Goal: Transaction & Acquisition: Purchase product/service

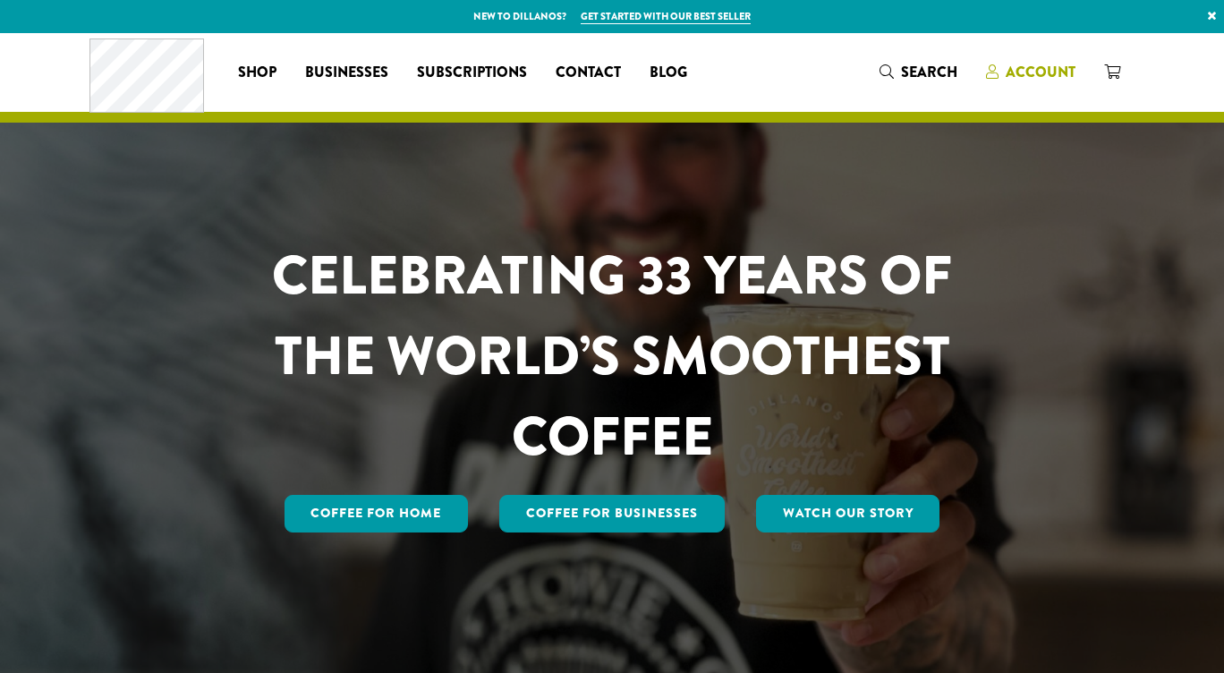
click at [1042, 66] on span "Account" at bounding box center [1041, 72] width 70 height 21
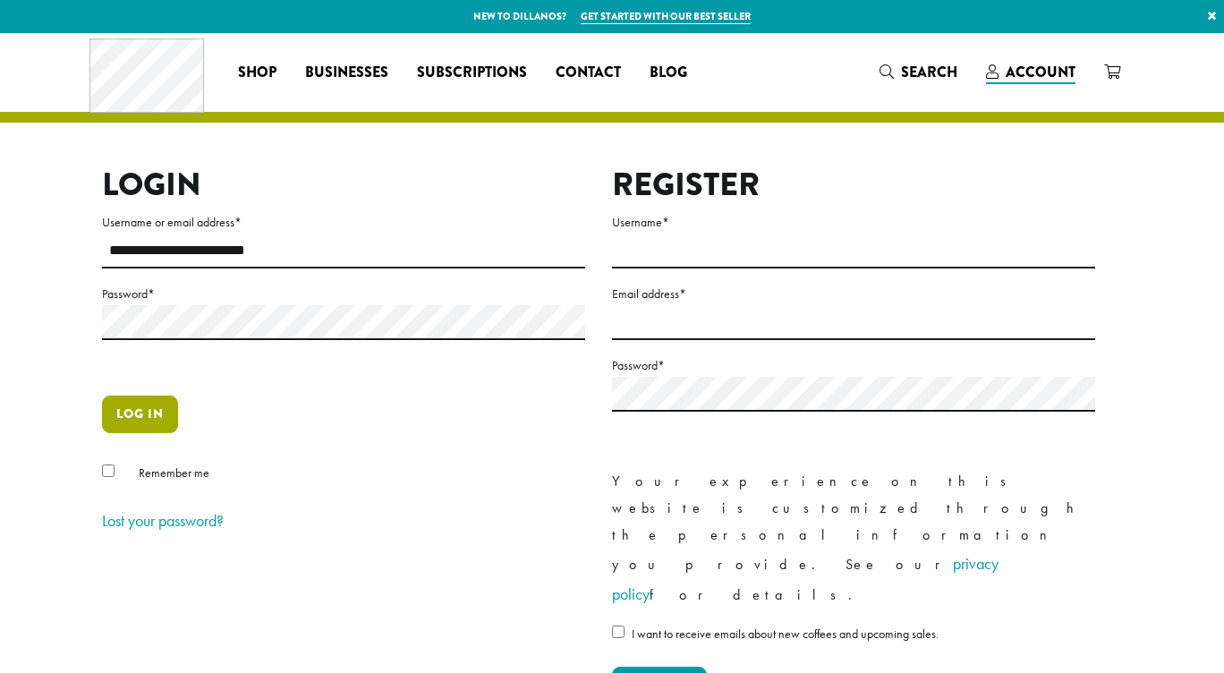
click at [155, 411] on button "Log in" at bounding box center [140, 414] width 76 height 38
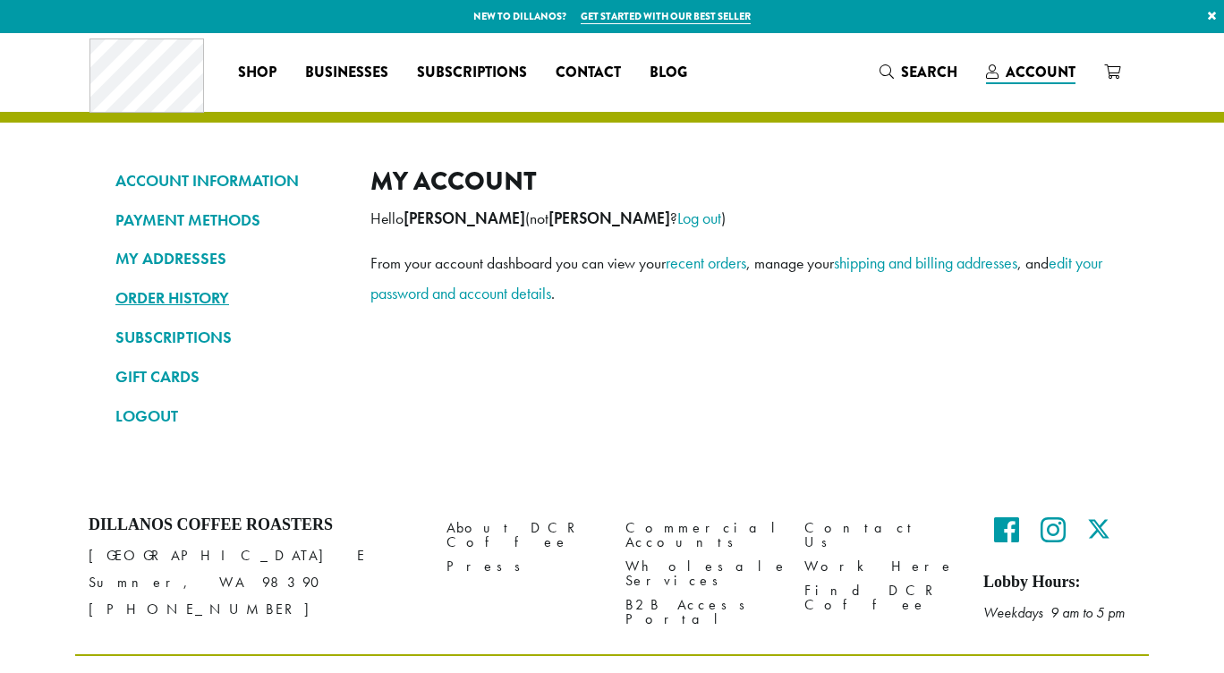
click at [207, 294] on link "ORDER HISTORY" at bounding box center [229, 298] width 228 height 30
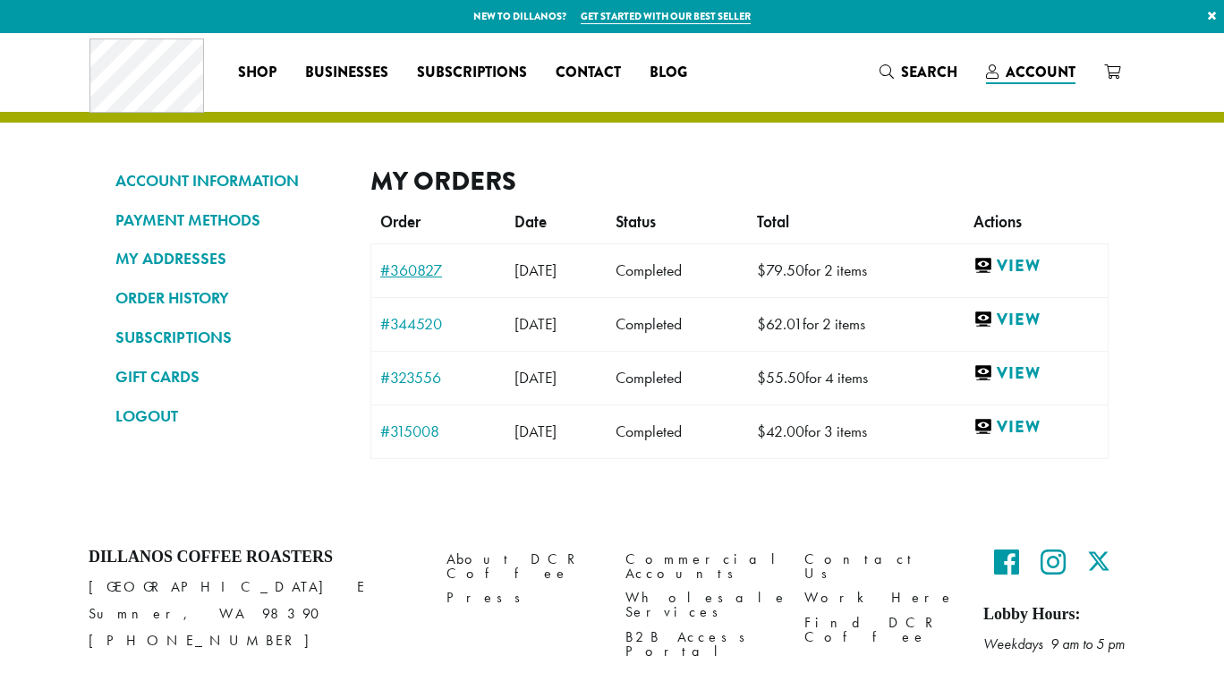
click at [415, 269] on link "#360827" at bounding box center [438, 270] width 116 height 16
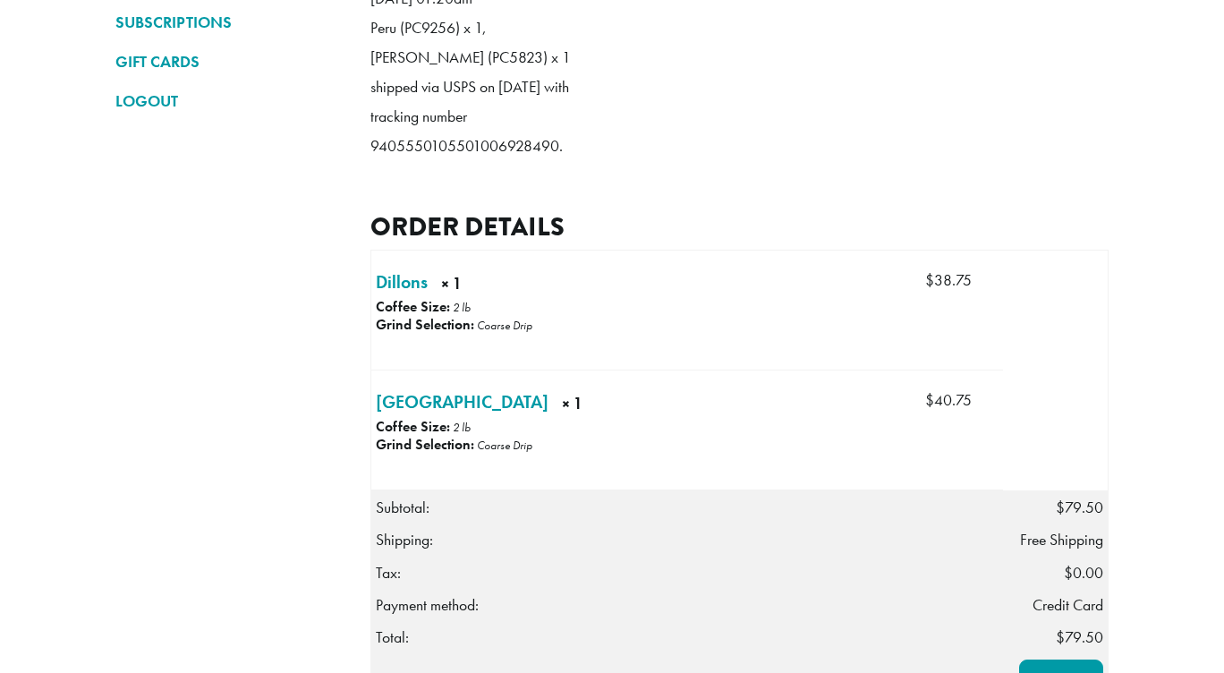
scroll to position [315, 0]
click at [407, 295] on link "Dillons × 1" at bounding box center [402, 281] width 52 height 27
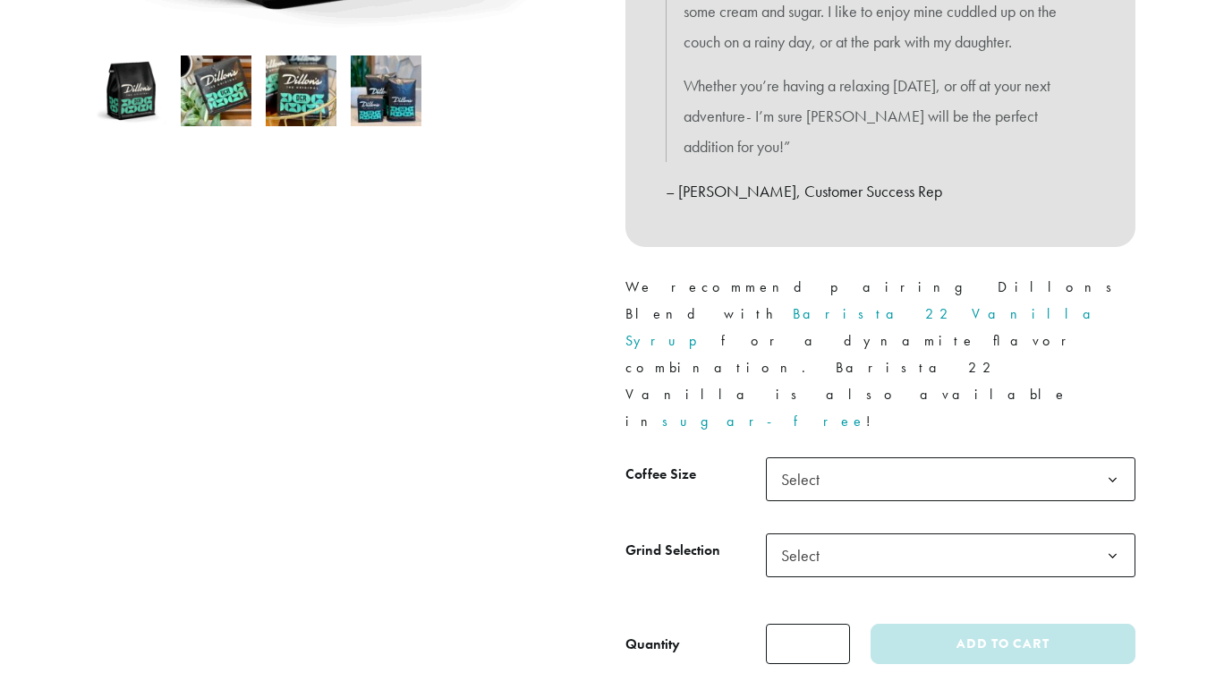
scroll to position [601, 0]
click at [820, 346] on div "Medium Roast Dillons ( 26 customer reviews) $ 15.00 – $ 95.00 Price range: $15.…" at bounding box center [880, 139] width 537 height 1078
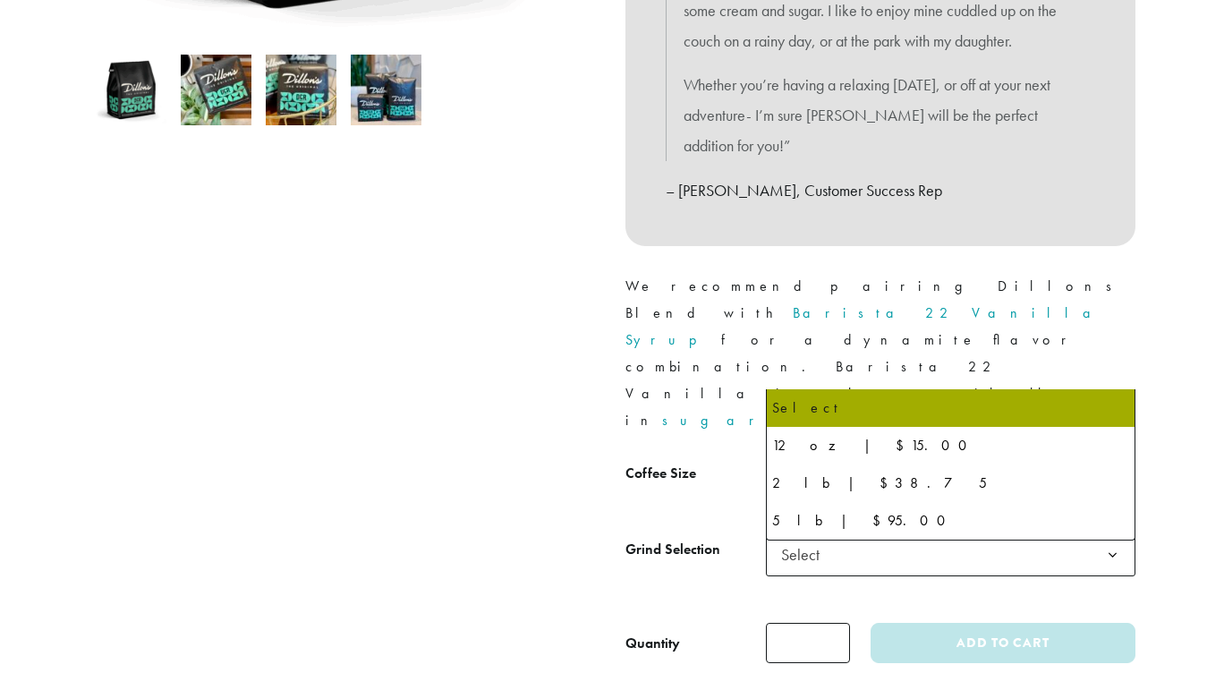
click at [808, 461] on span "Select" at bounding box center [806, 478] width 64 height 35
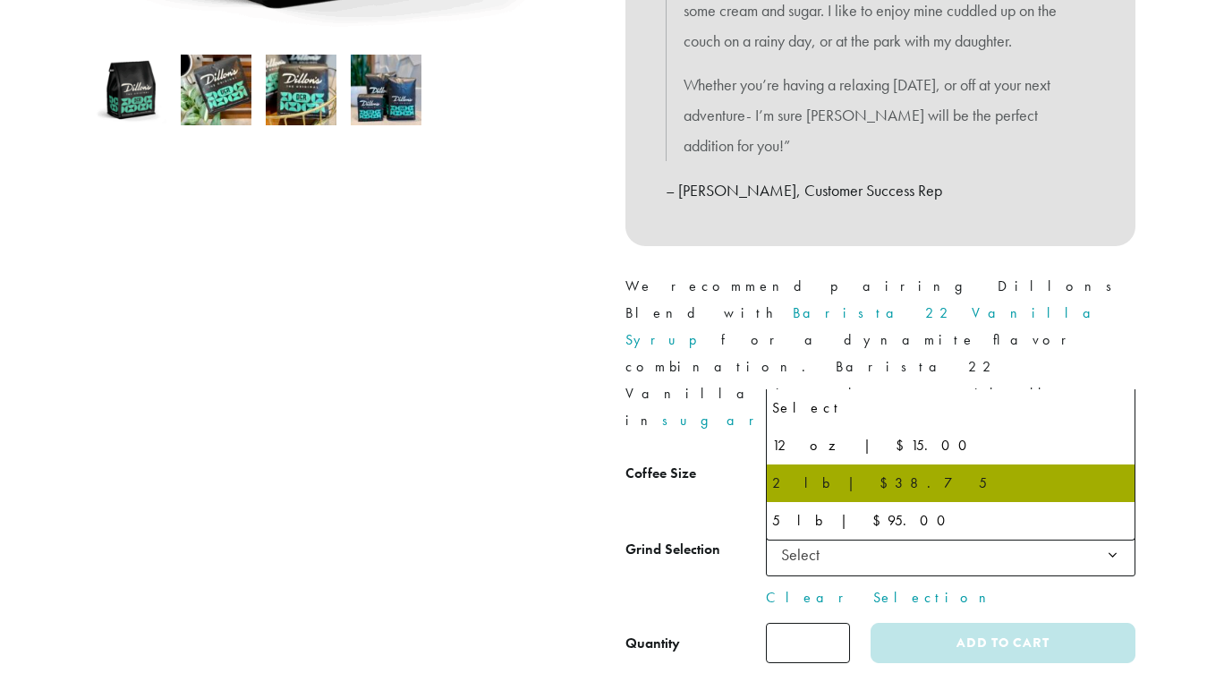
click at [816, 461] on span "2 lb | $38.75" at bounding box center [829, 478] width 111 height 35
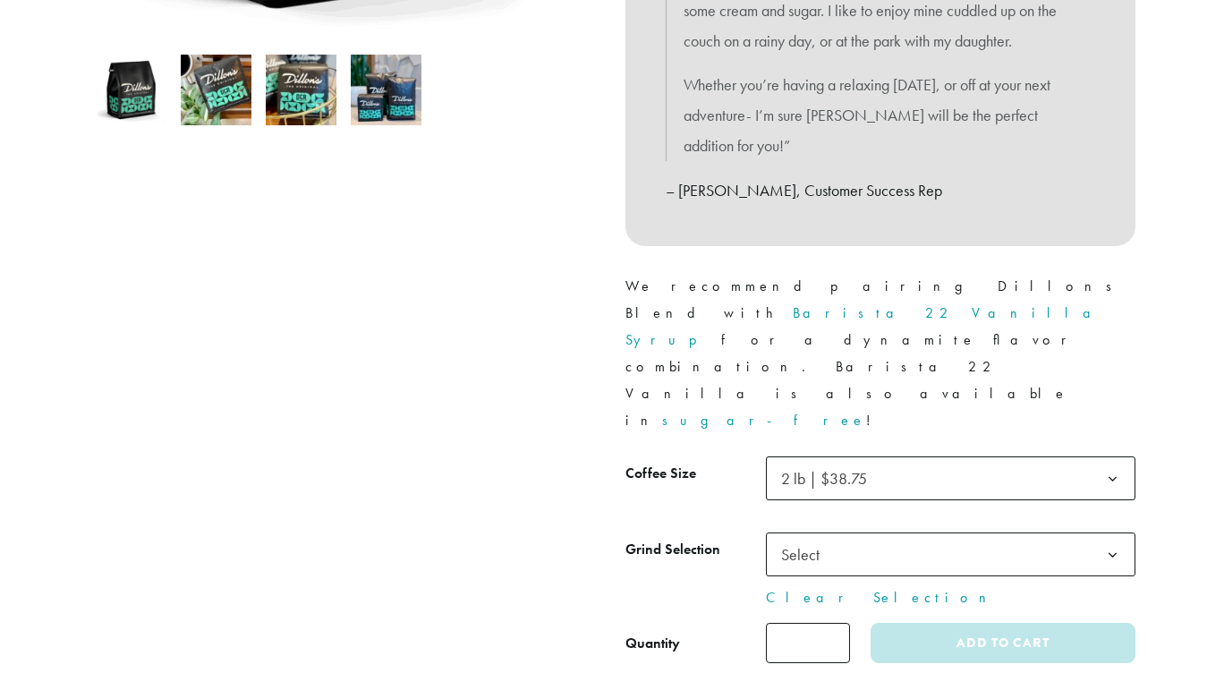
click at [561, 484] on div at bounding box center [343, 132] width 537 height 1064
click at [854, 532] on span "Select" at bounding box center [951, 554] width 370 height 44
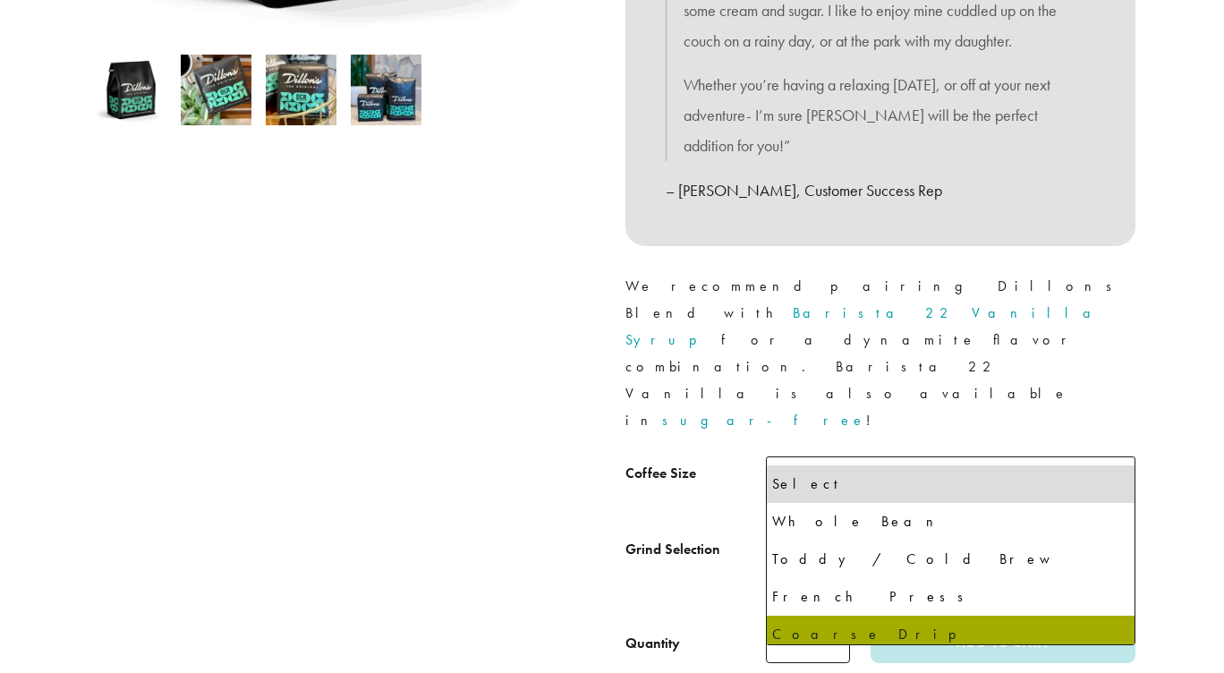
select select "**********"
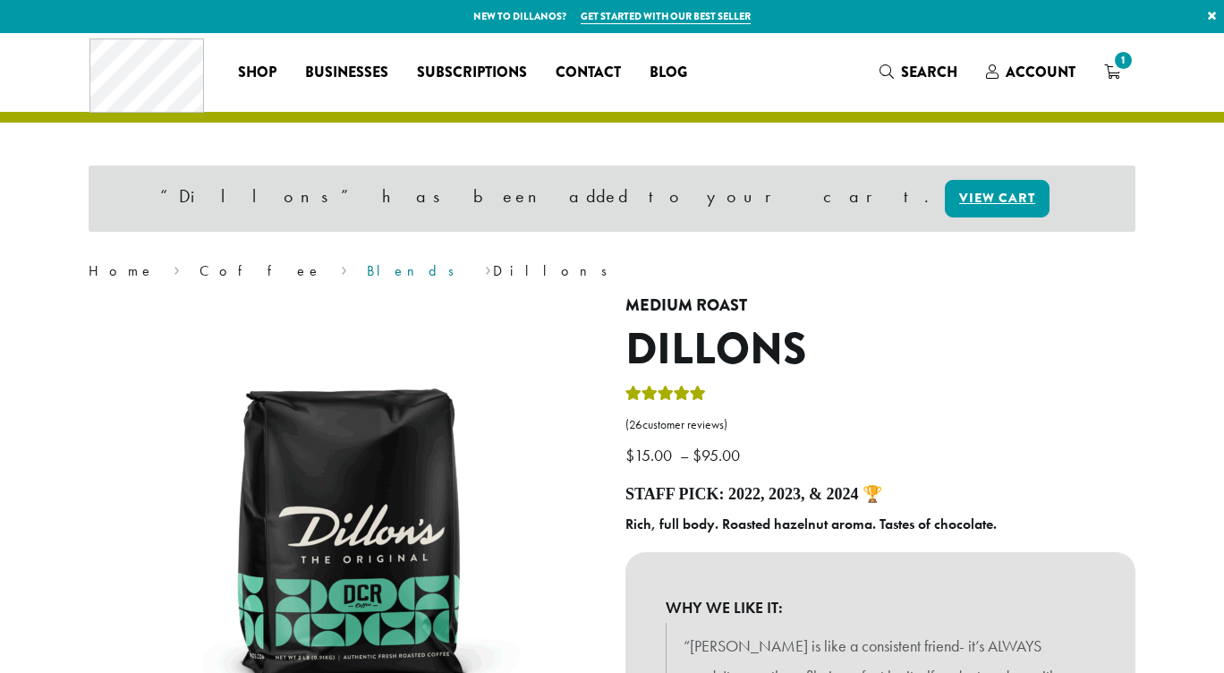
click at [367, 267] on link "Blends" at bounding box center [416, 270] width 99 height 19
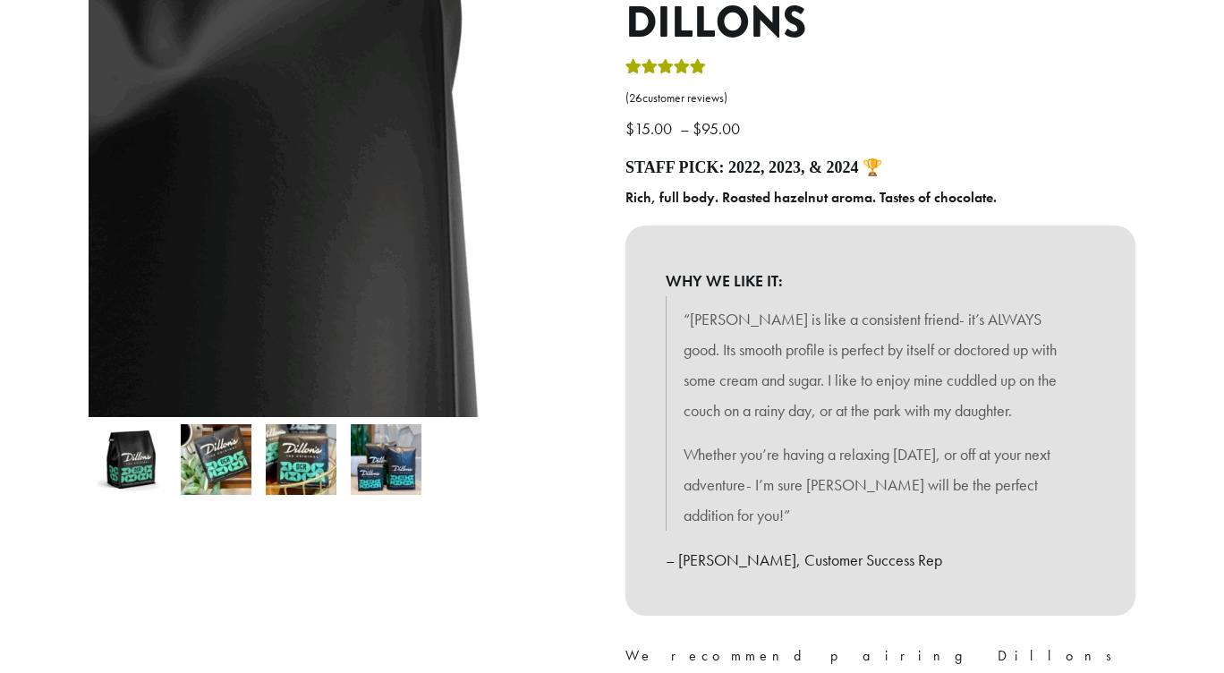
scroll to position [234, 0]
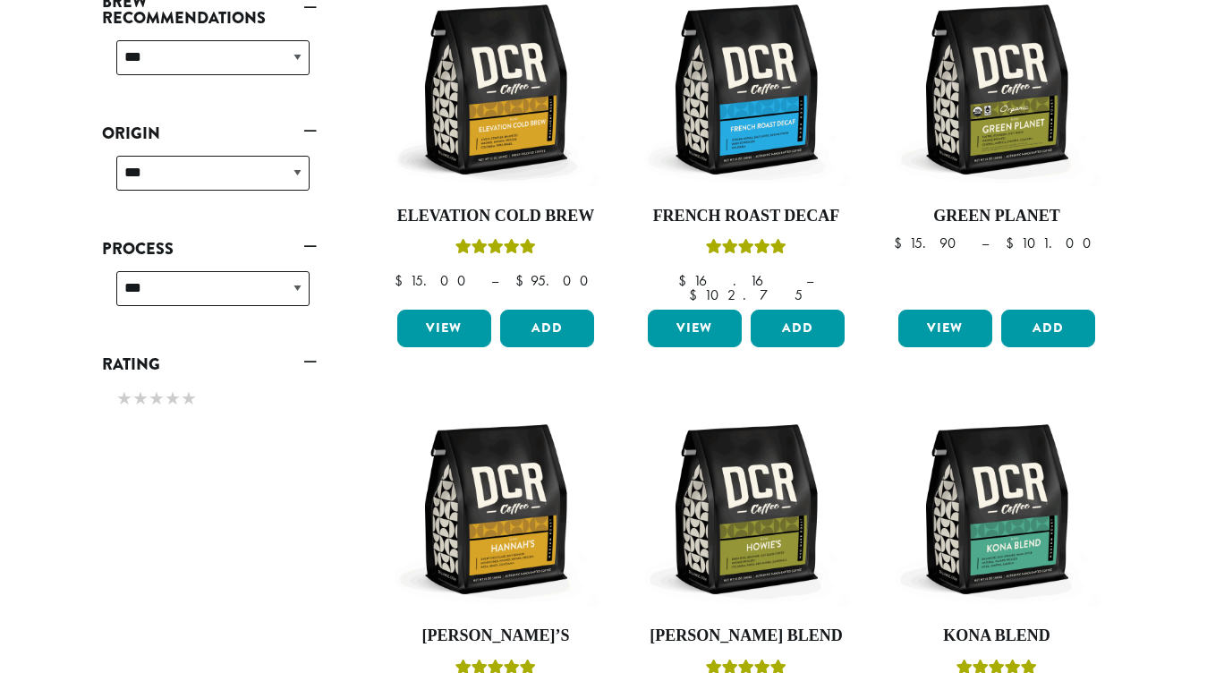
scroll to position [759, 0]
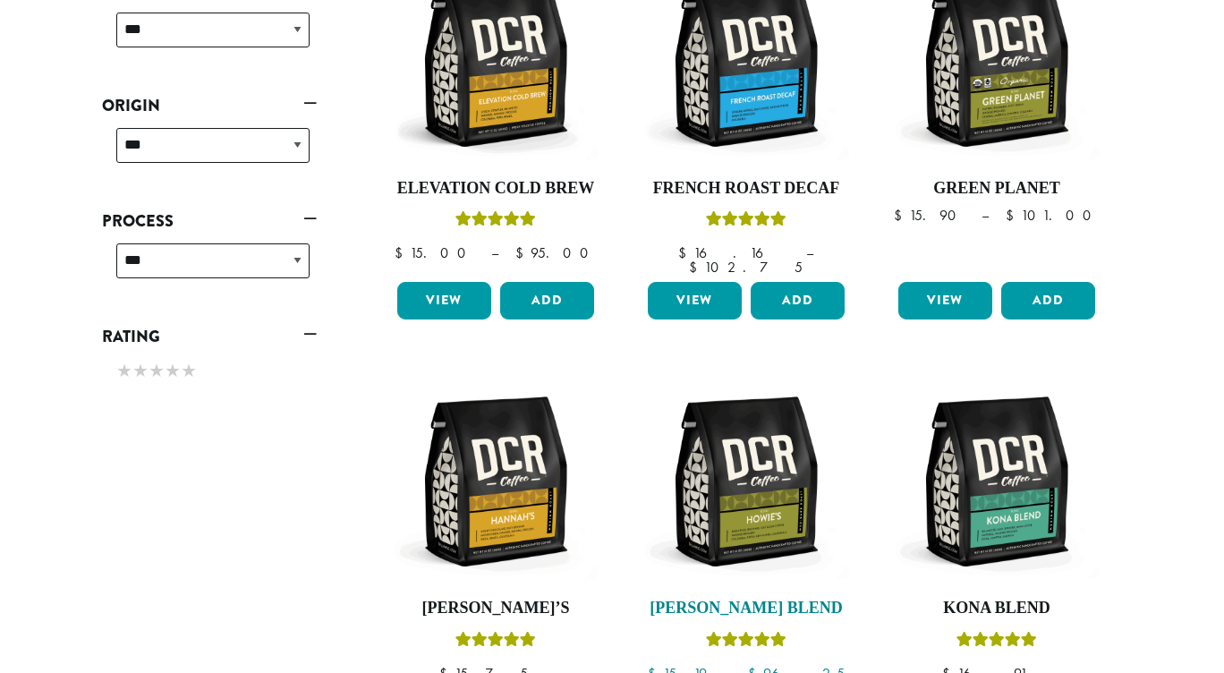
click at [733, 483] on img at bounding box center [746, 481] width 206 height 206
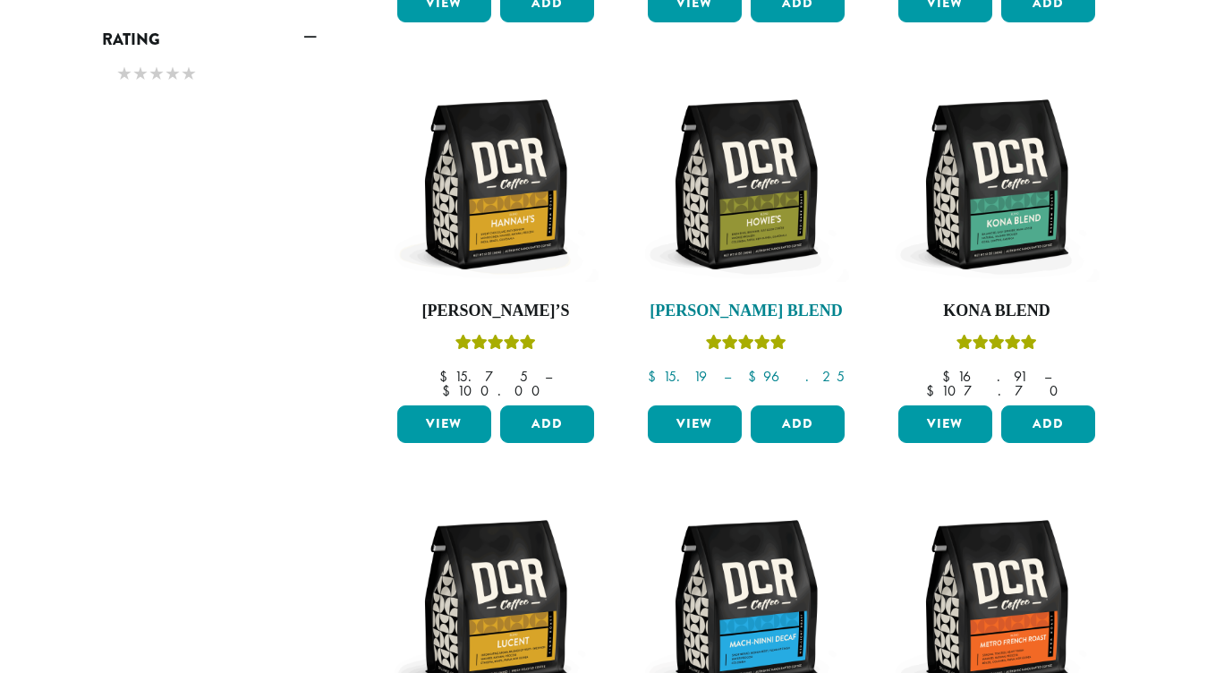
scroll to position [1057, 0]
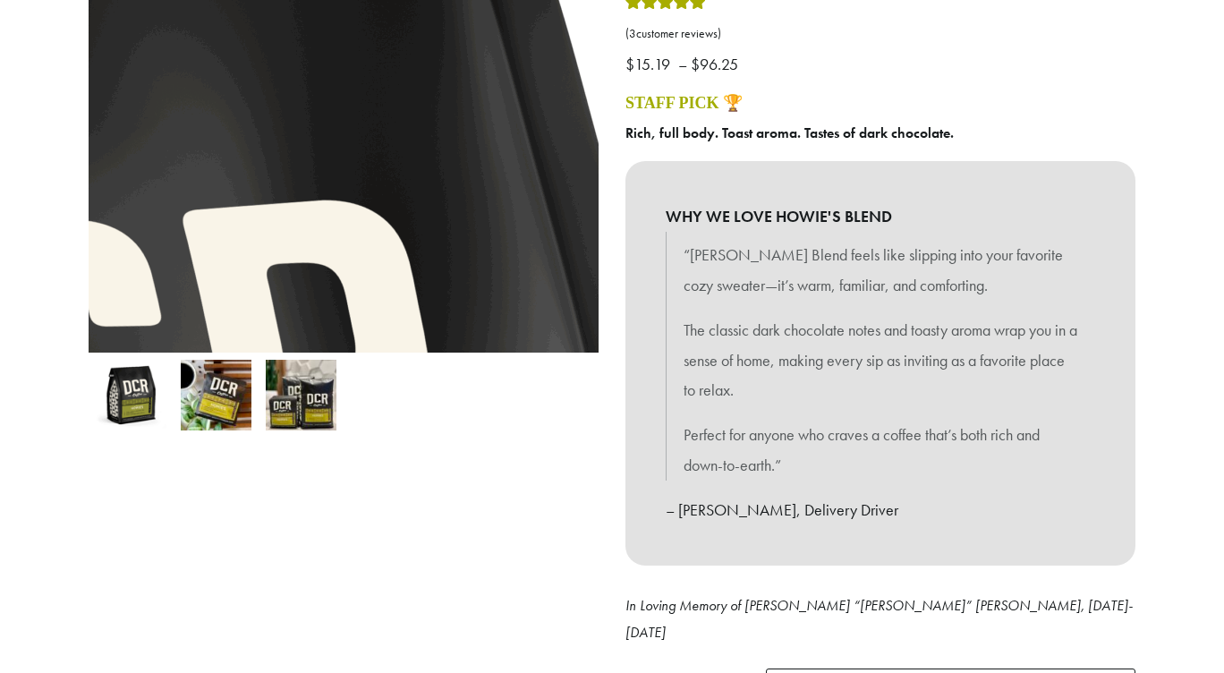
scroll to position [296, 0]
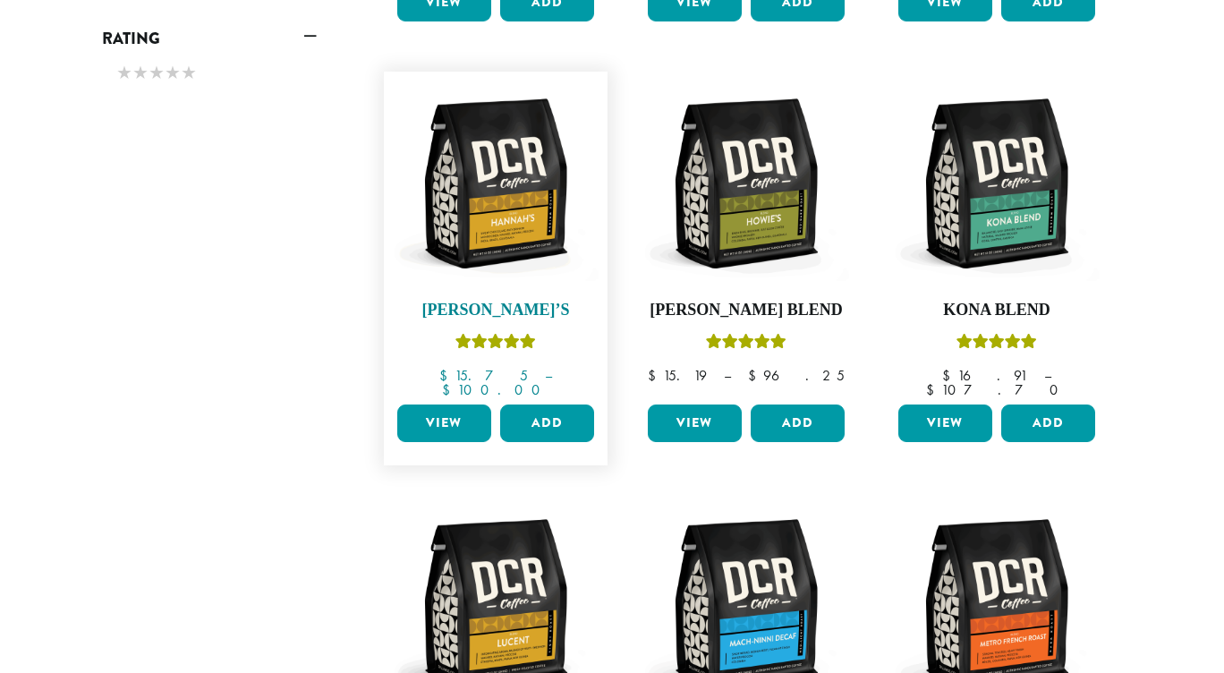
scroll to position [1057, 0]
click at [507, 175] on img at bounding box center [496, 184] width 206 height 206
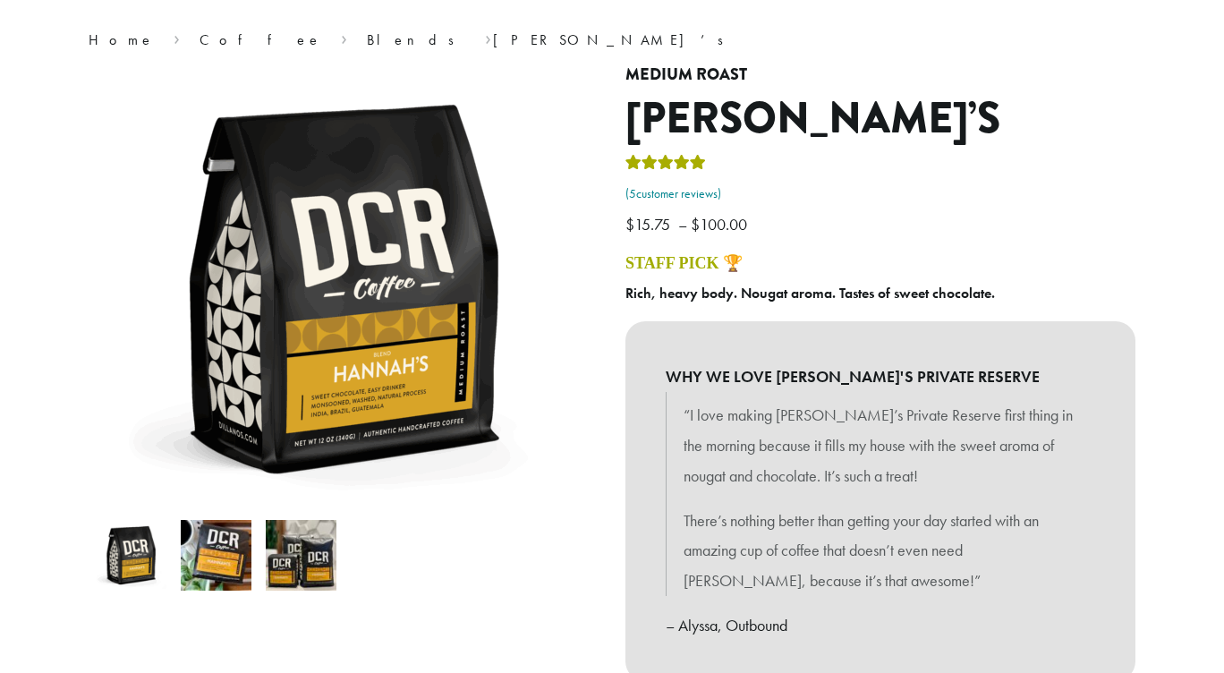
scroll to position [137, 0]
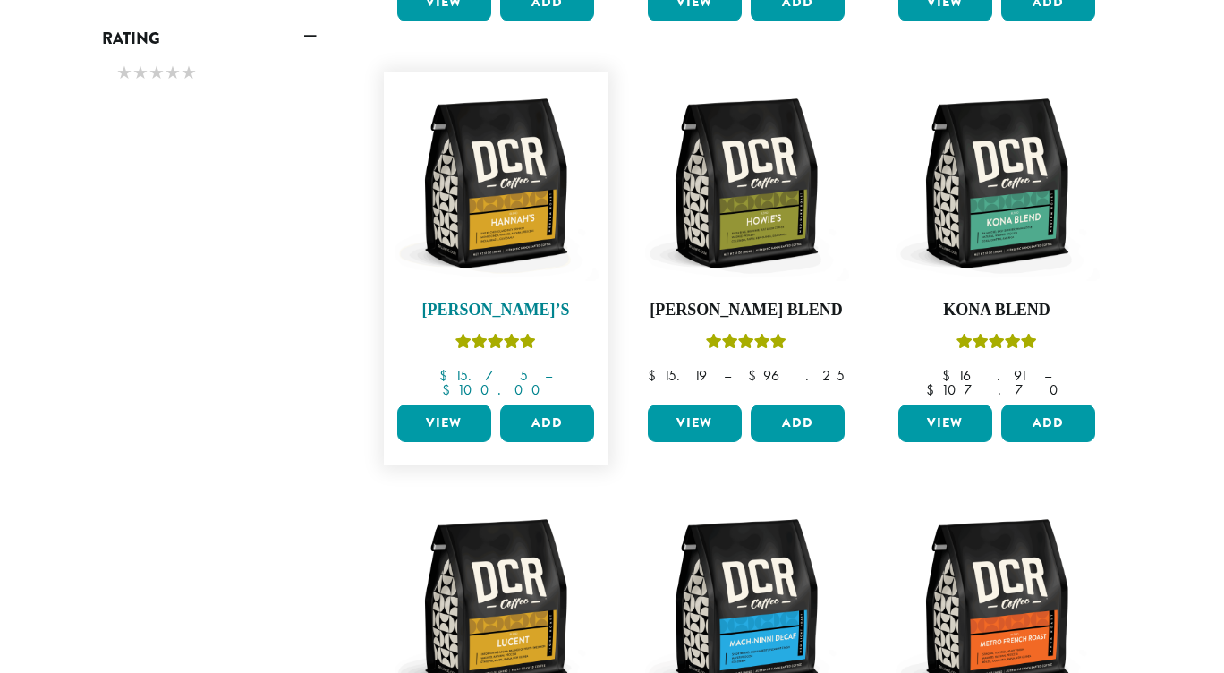
scroll to position [1057, 0]
click at [763, 212] on img at bounding box center [746, 184] width 206 height 206
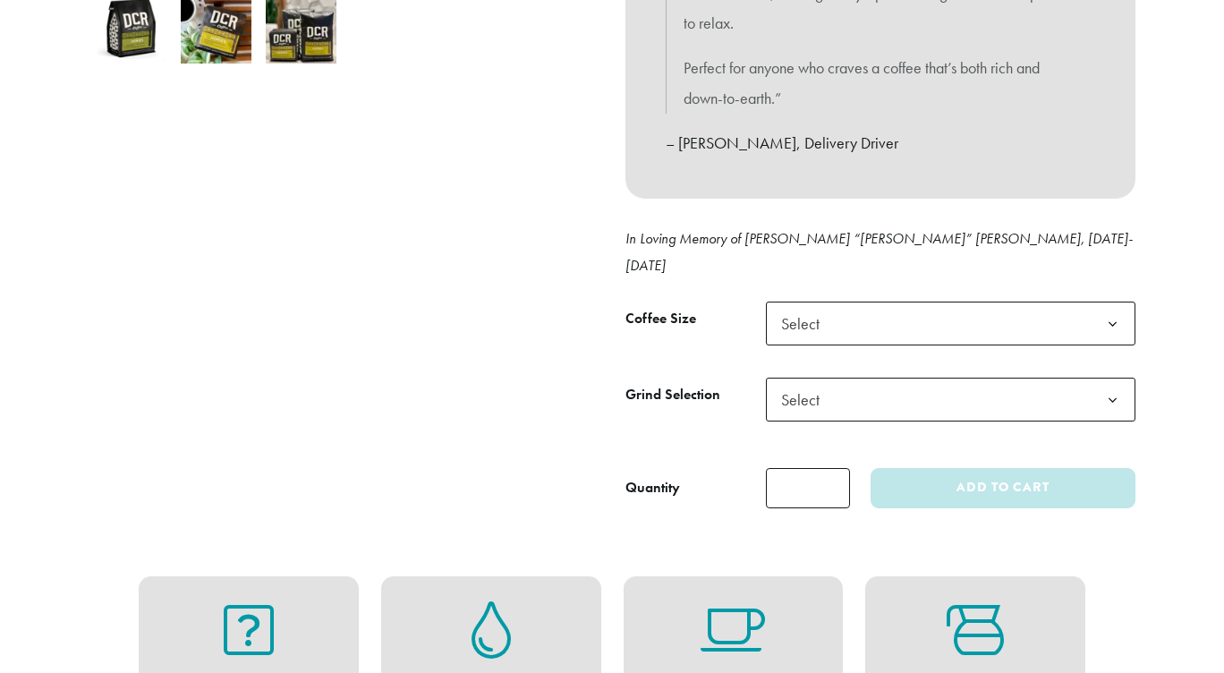
scroll to position [665, 0]
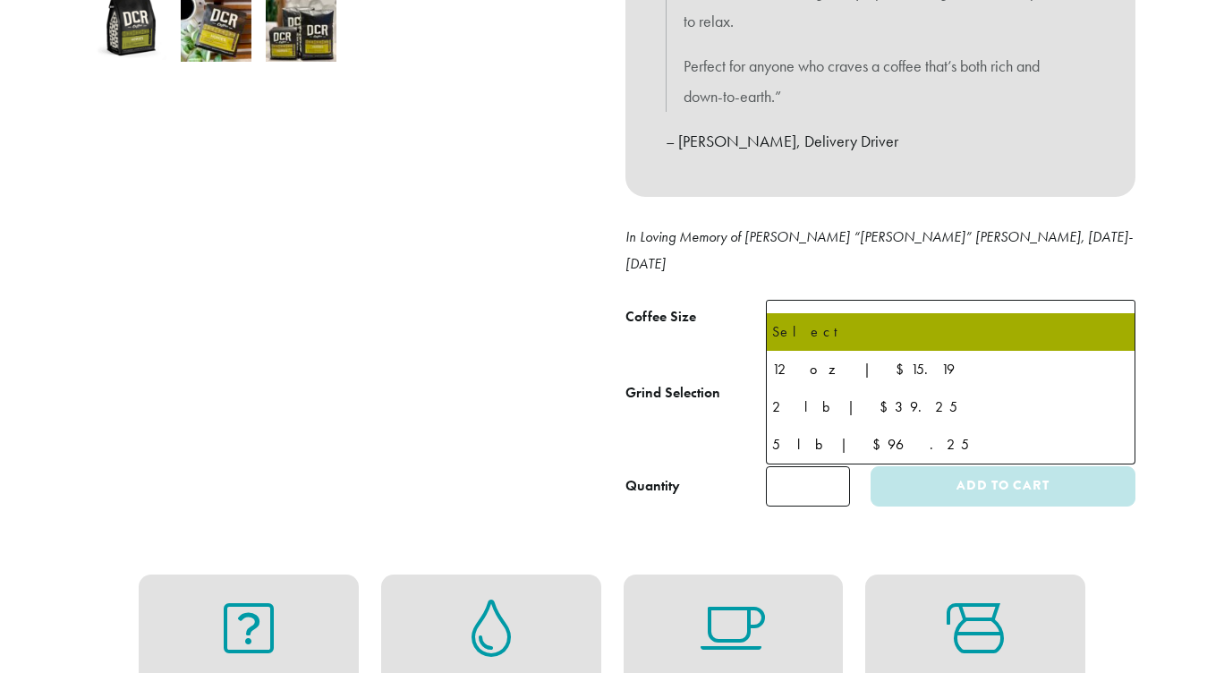
click at [816, 304] on span "Select" at bounding box center [806, 321] width 64 height 35
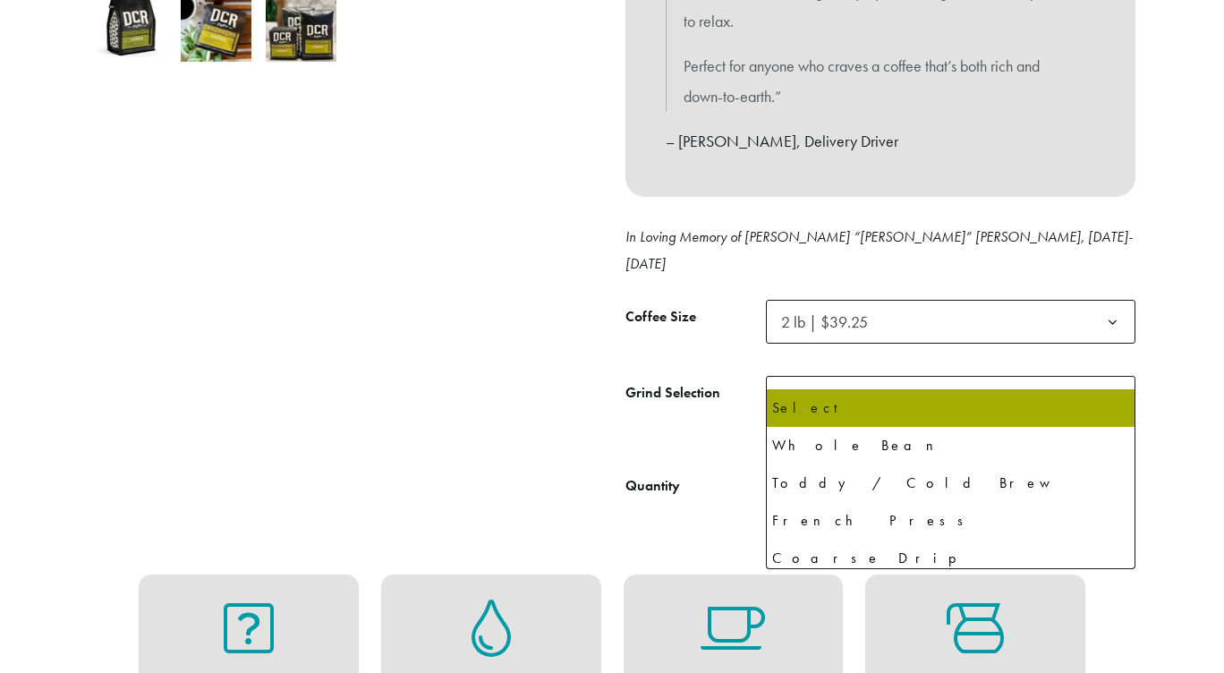
click at [813, 380] on span "Select" at bounding box center [806, 397] width 64 height 35
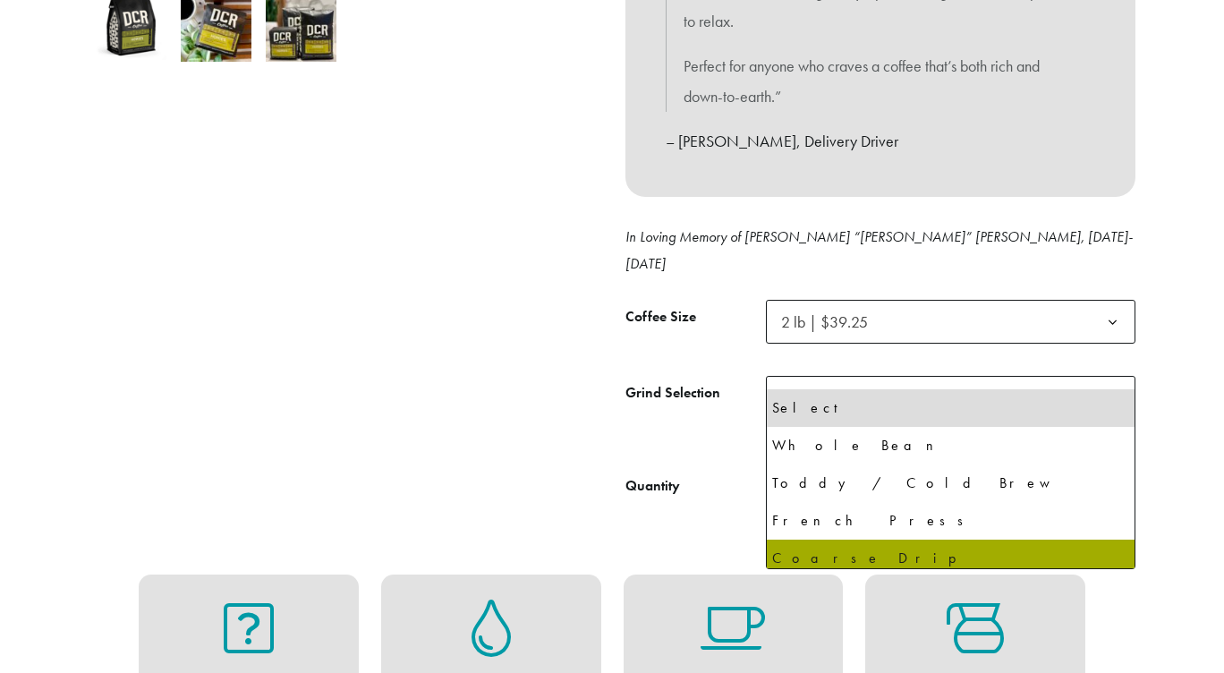
select select "**********"
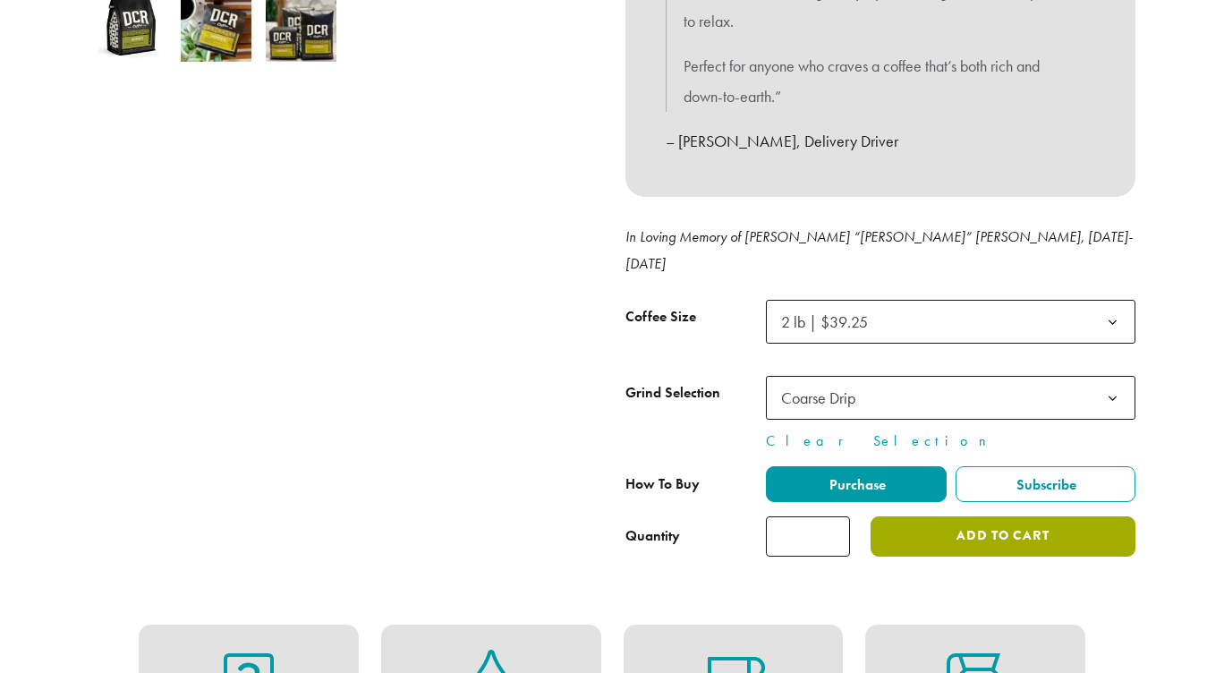
click at [1000, 516] on button "Add to cart" at bounding box center [1003, 536] width 265 height 40
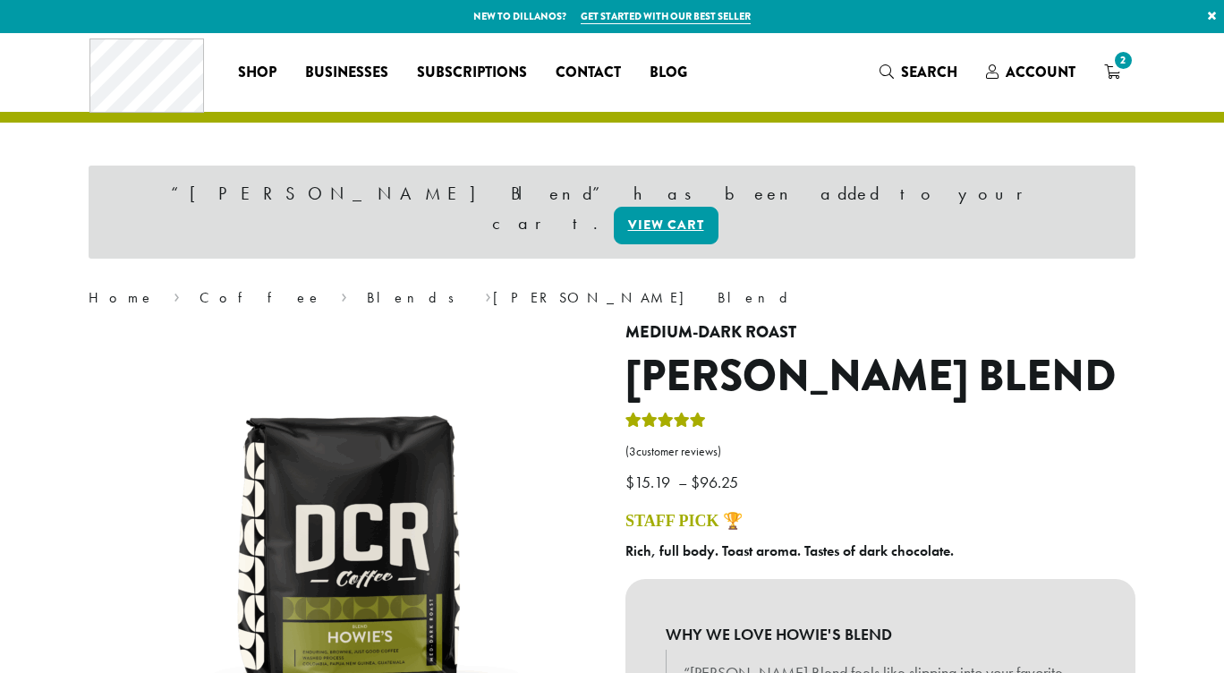
click at [1129, 66] on span "2" at bounding box center [1123, 60] width 24 height 24
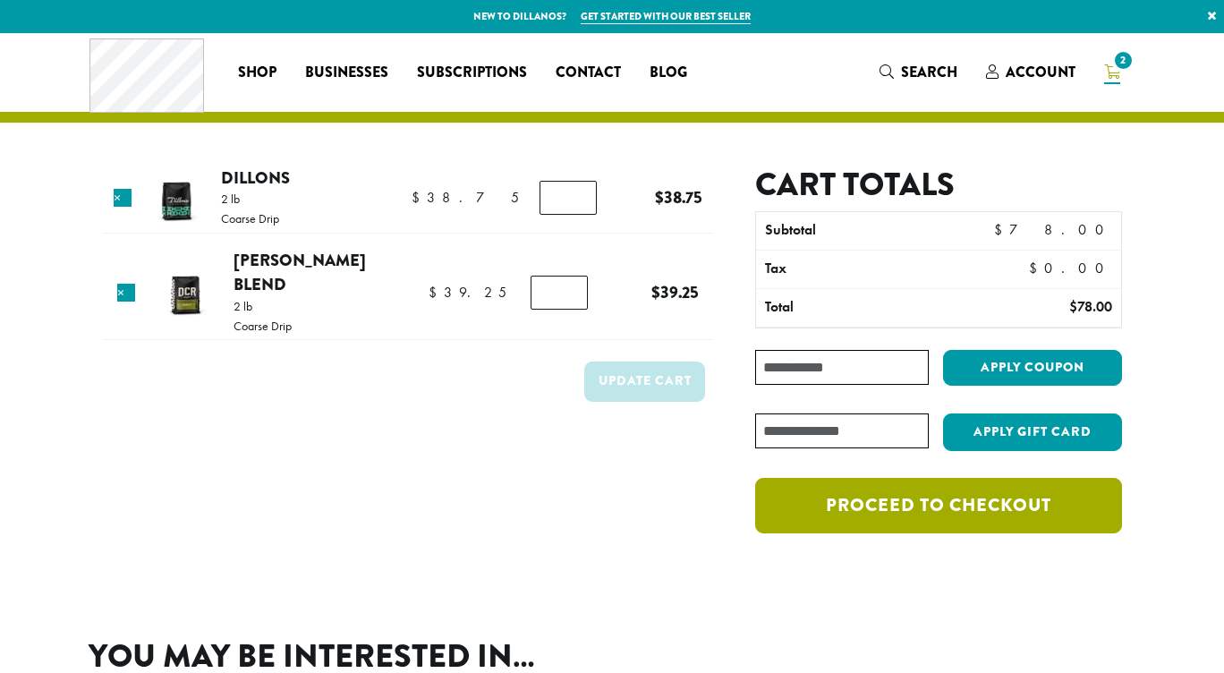
click at [821, 497] on link "Proceed to checkout" at bounding box center [938, 505] width 367 height 55
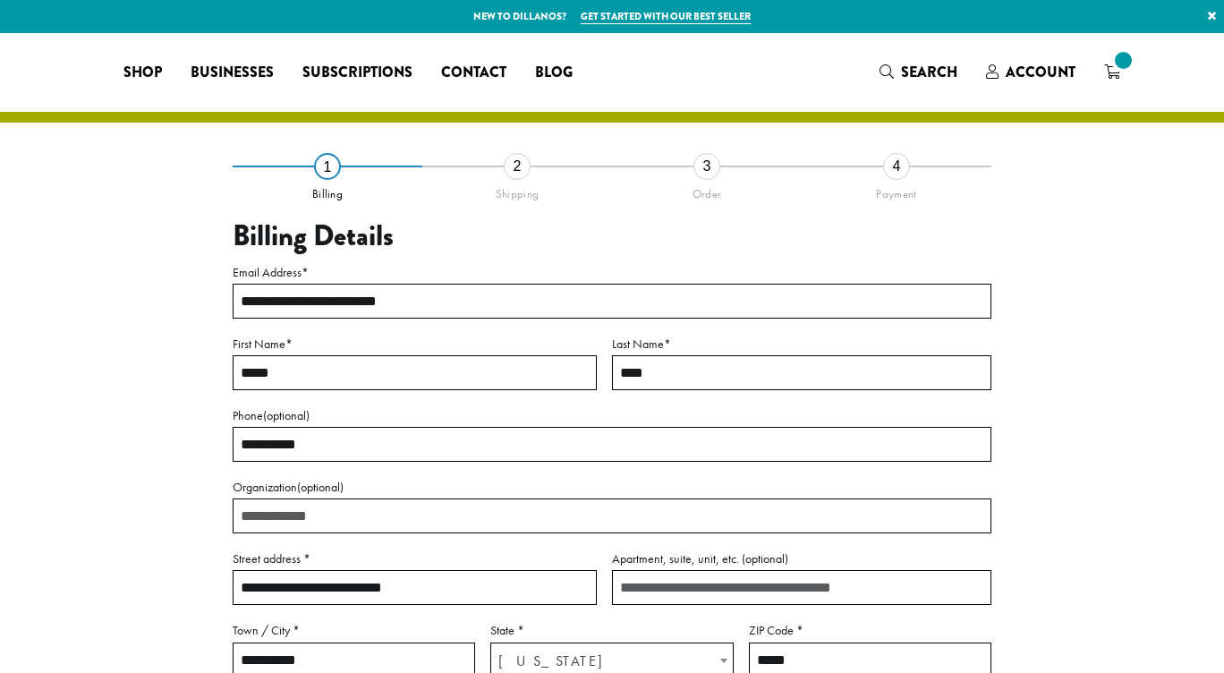
select select "**"
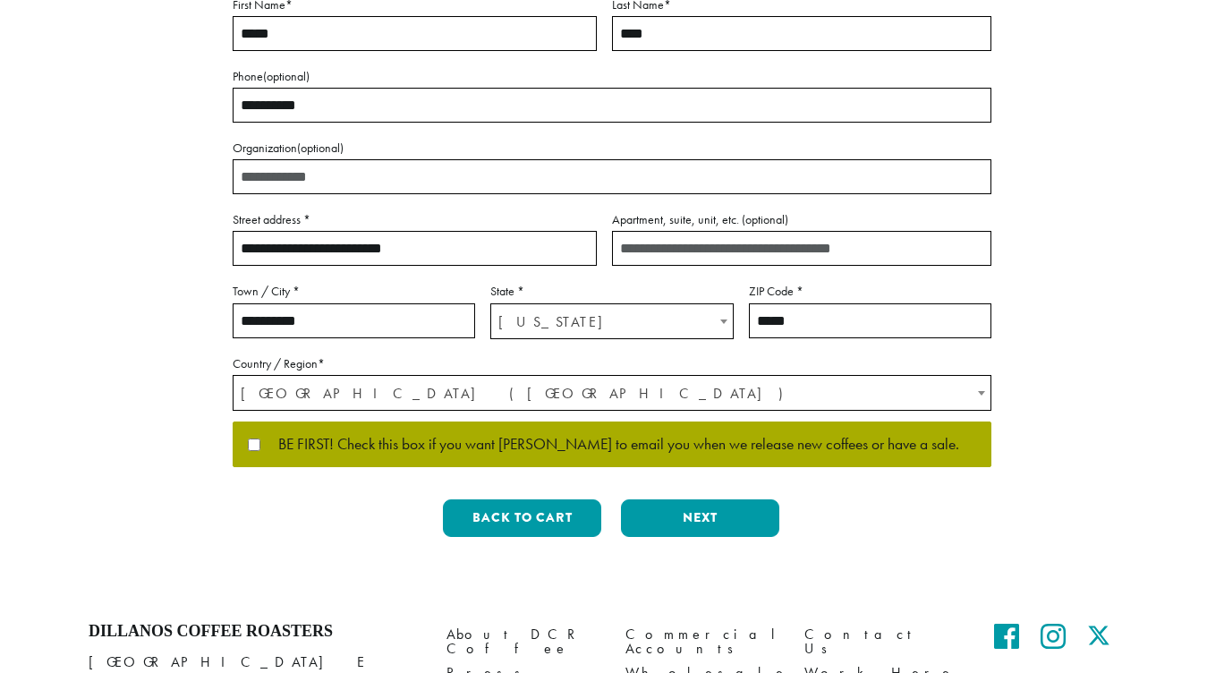
scroll to position [341, 0]
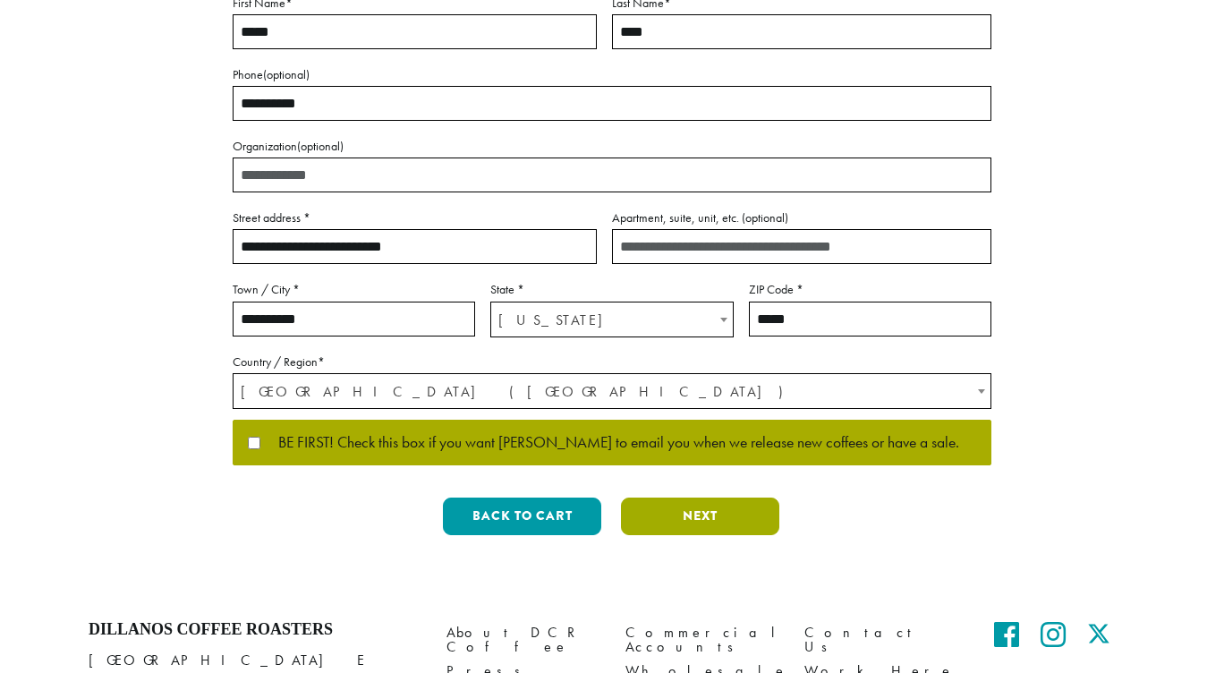
click at [677, 516] on button "Next" at bounding box center [700, 516] width 158 height 38
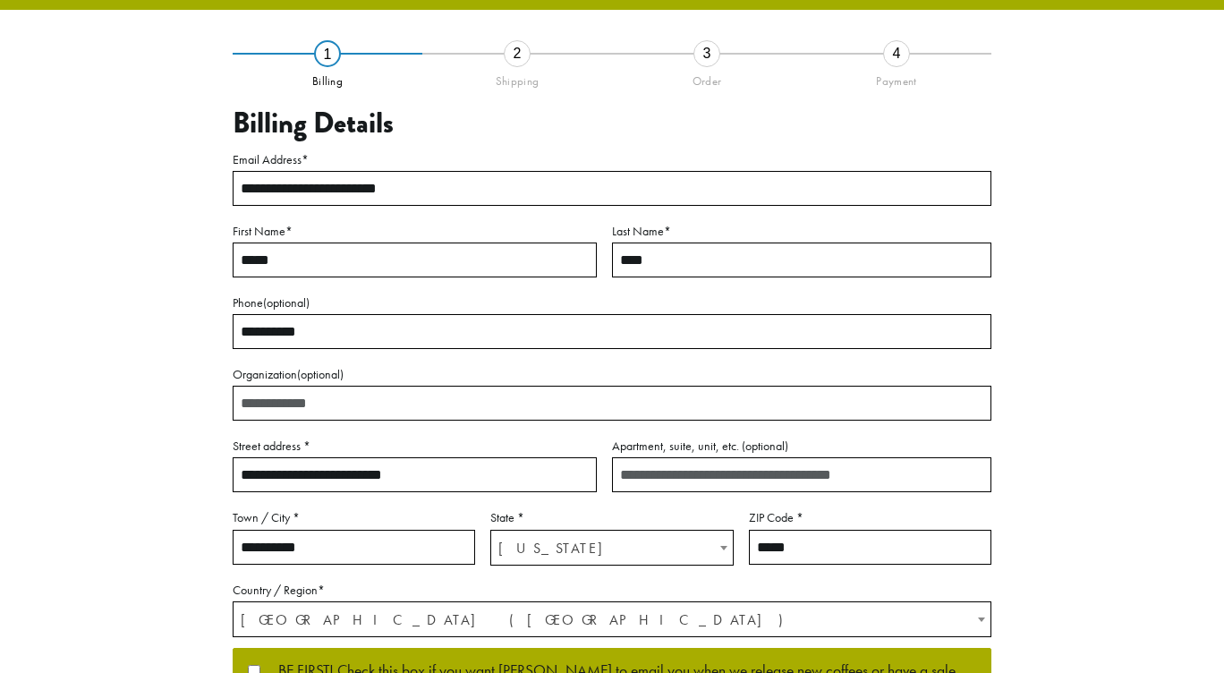
scroll to position [82, 0]
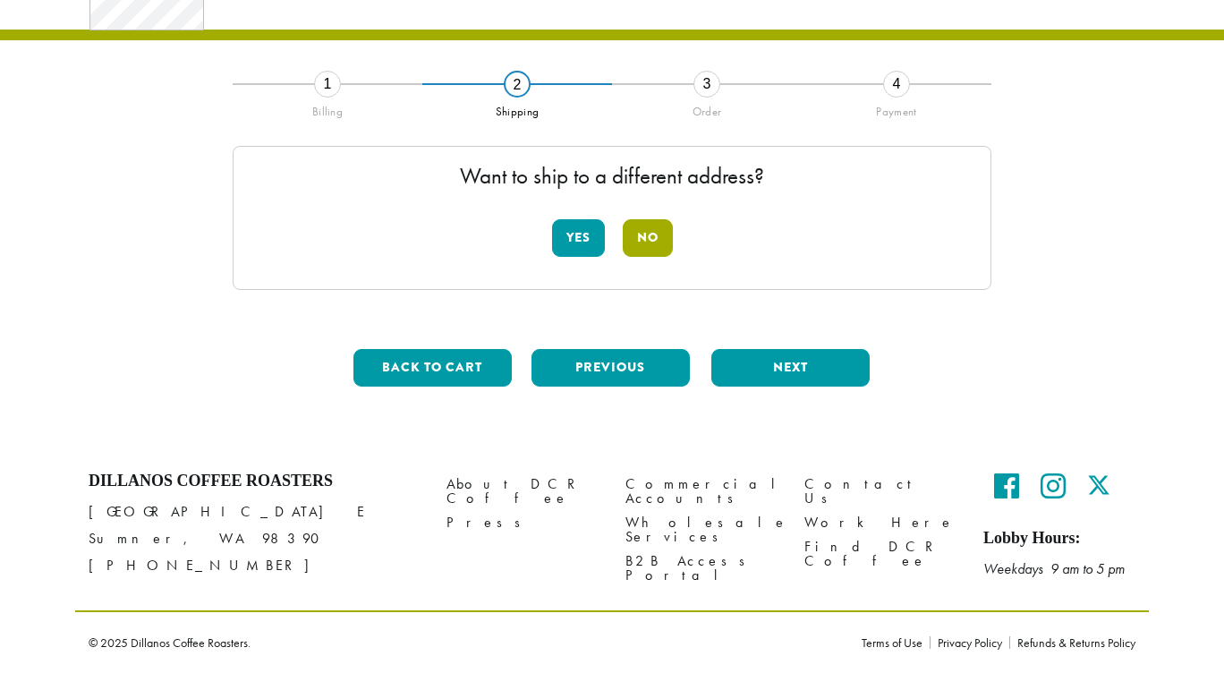
click at [639, 242] on button "No" at bounding box center [648, 238] width 50 height 38
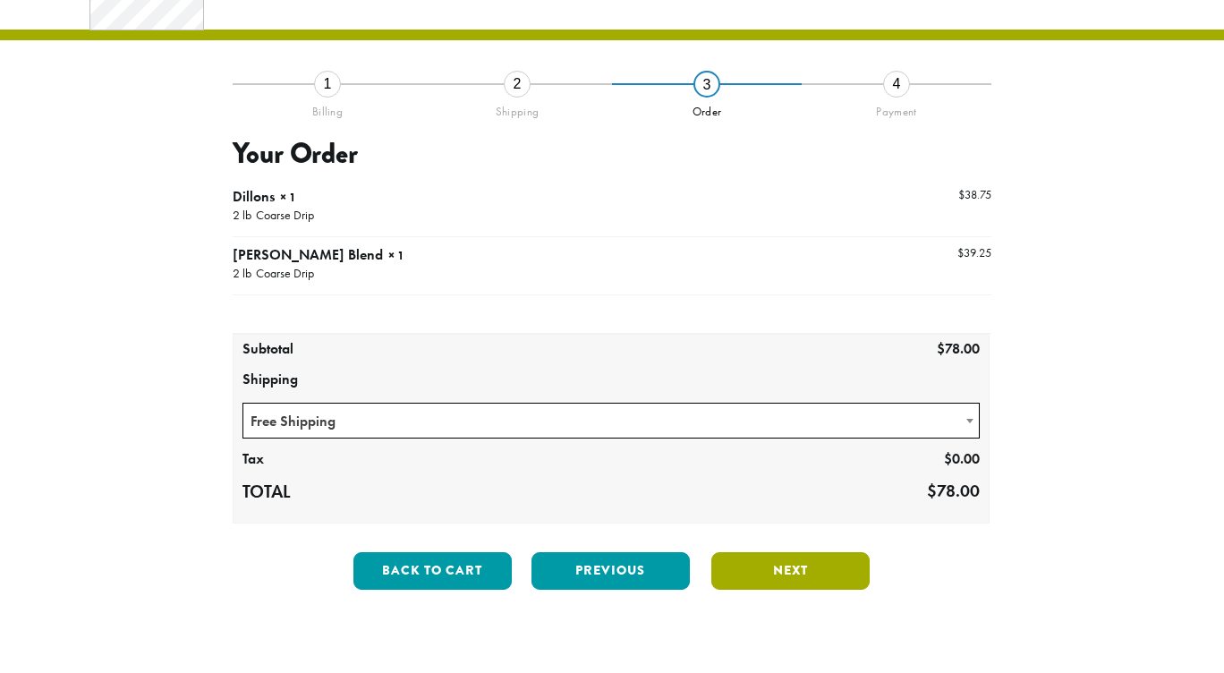
click at [764, 567] on button "Next" at bounding box center [790, 571] width 158 height 38
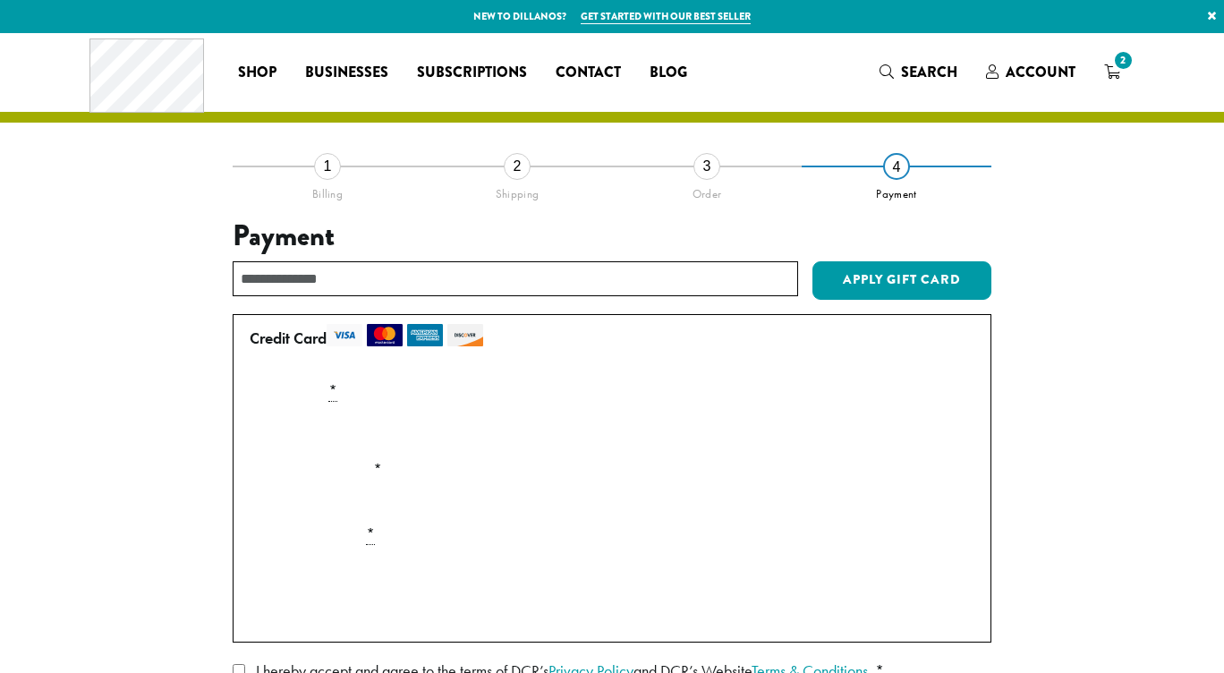
scroll to position [303, 0]
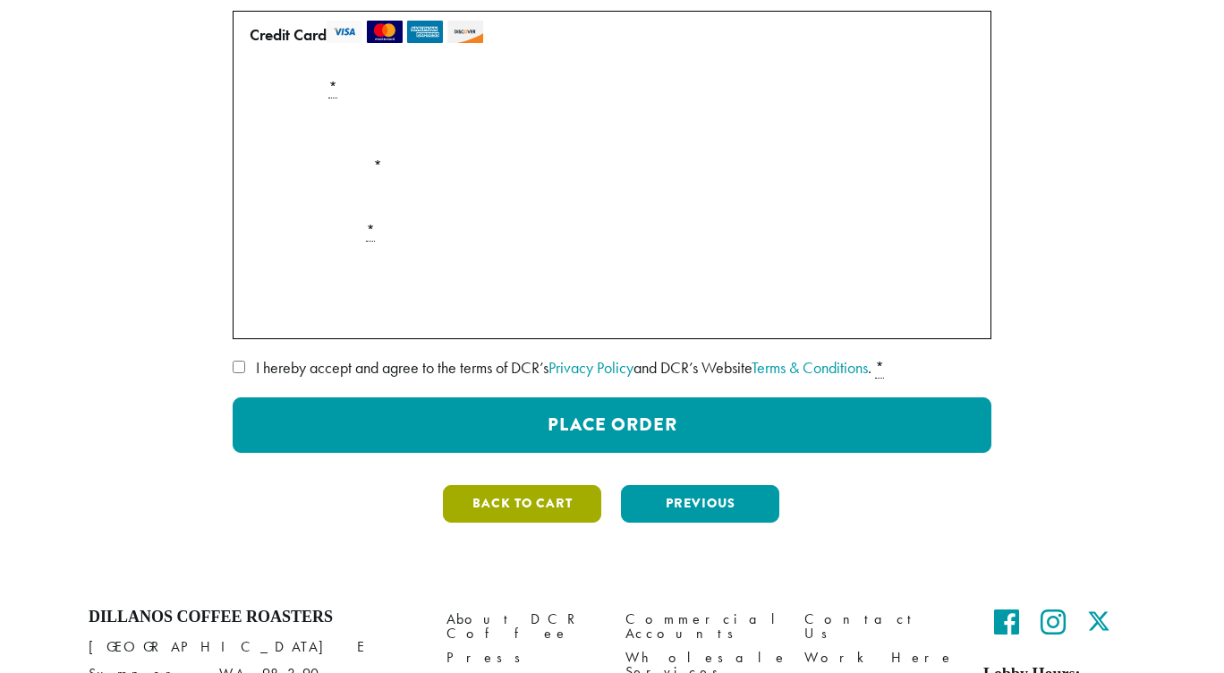
drag, startPoint x: 535, startPoint y: 531, endPoint x: 534, endPoint y: 501, distance: 30.4
click at [534, 501] on div "Back to cart Previous Next" at bounding box center [612, 511] width 759 height 52
click at [534, 501] on button "Back to cart" at bounding box center [522, 504] width 158 height 38
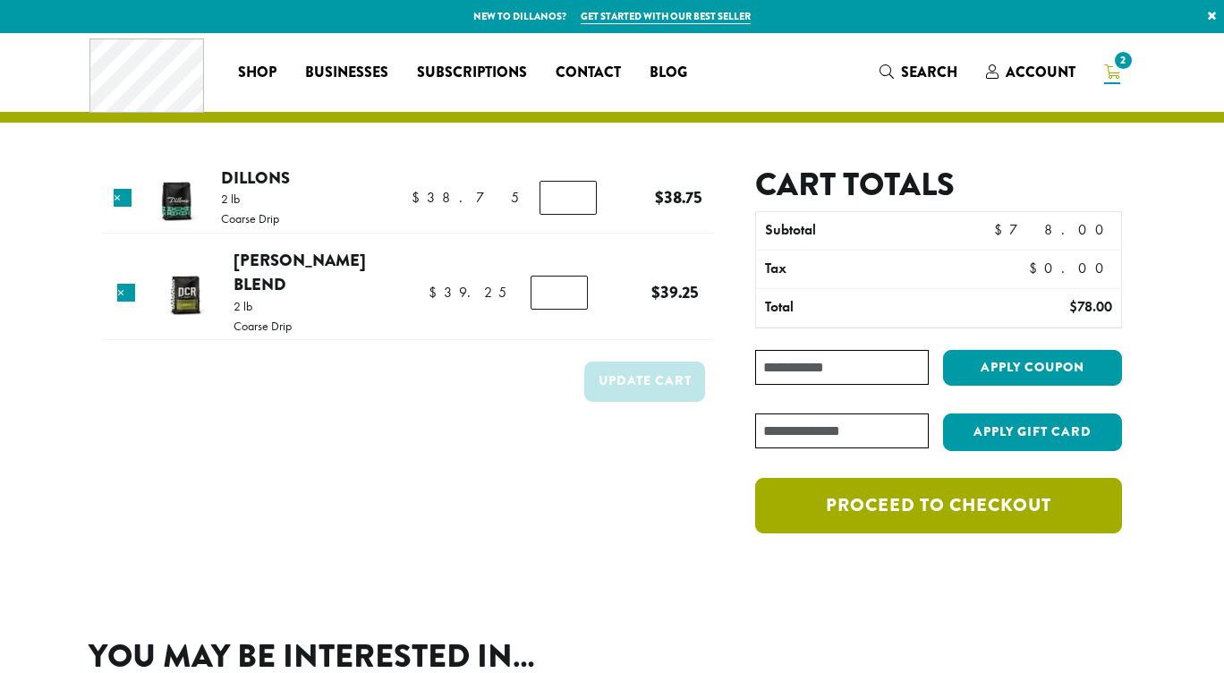
click at [886, 513] on link "Proceed to checkout" at bounding box center [938, 505] width 367 height 55
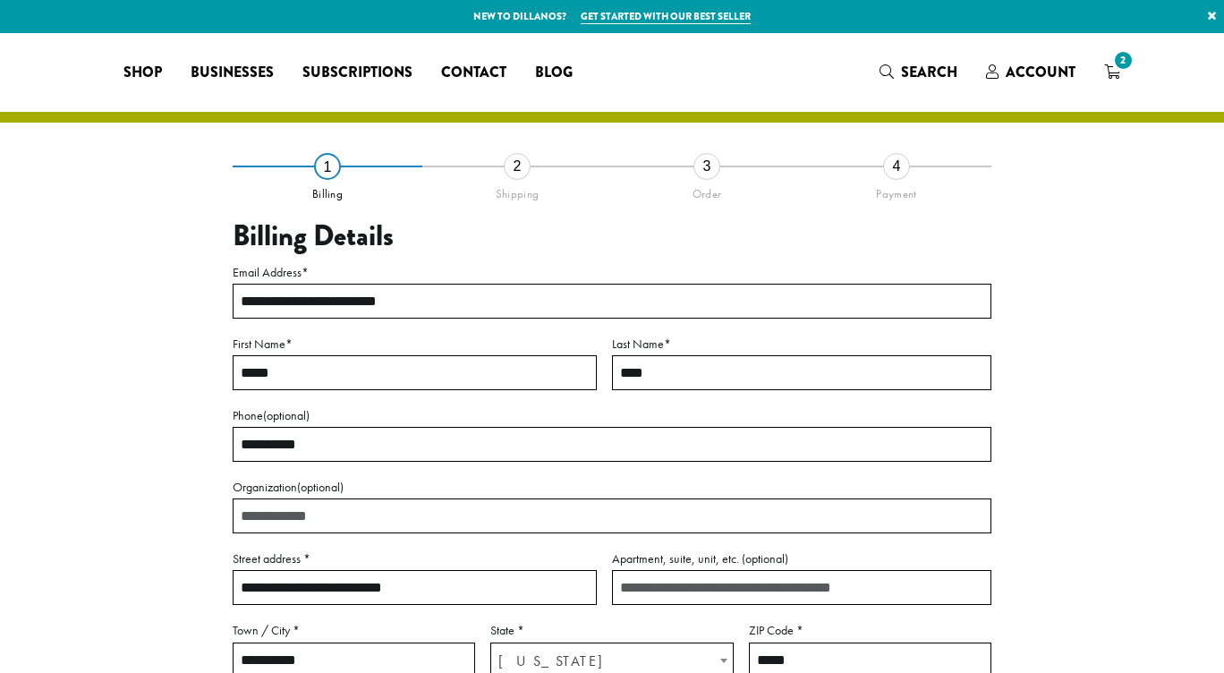
select select "**"
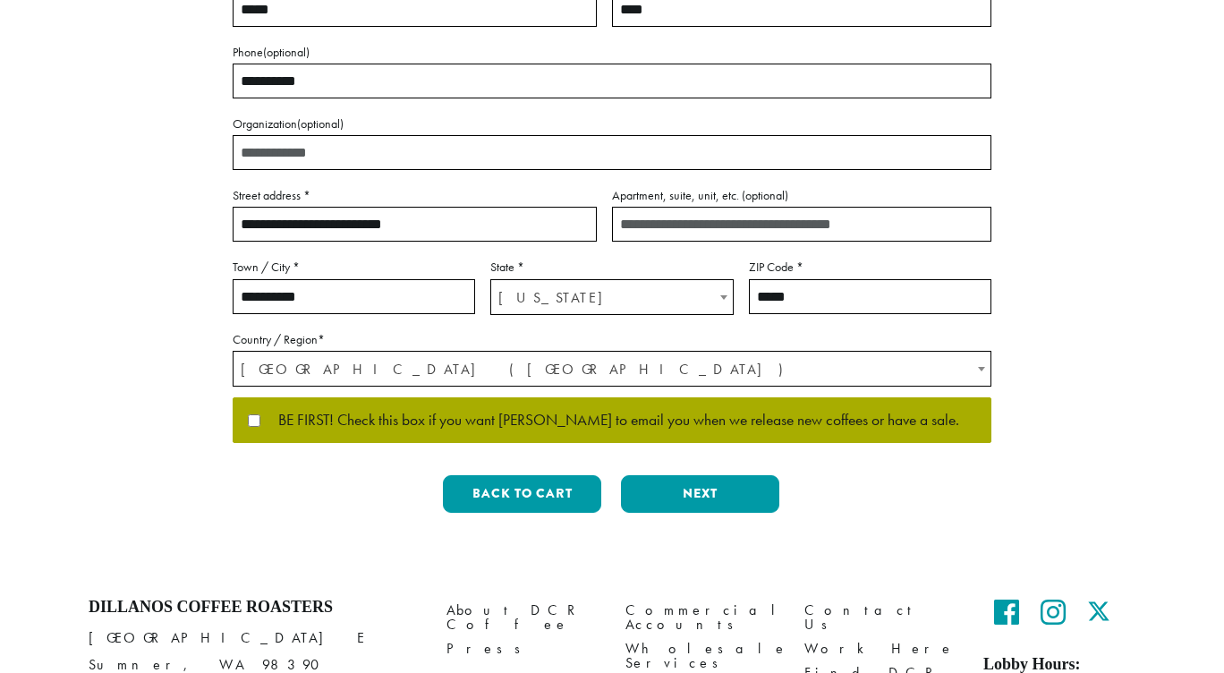
scroll to position [381, 0]
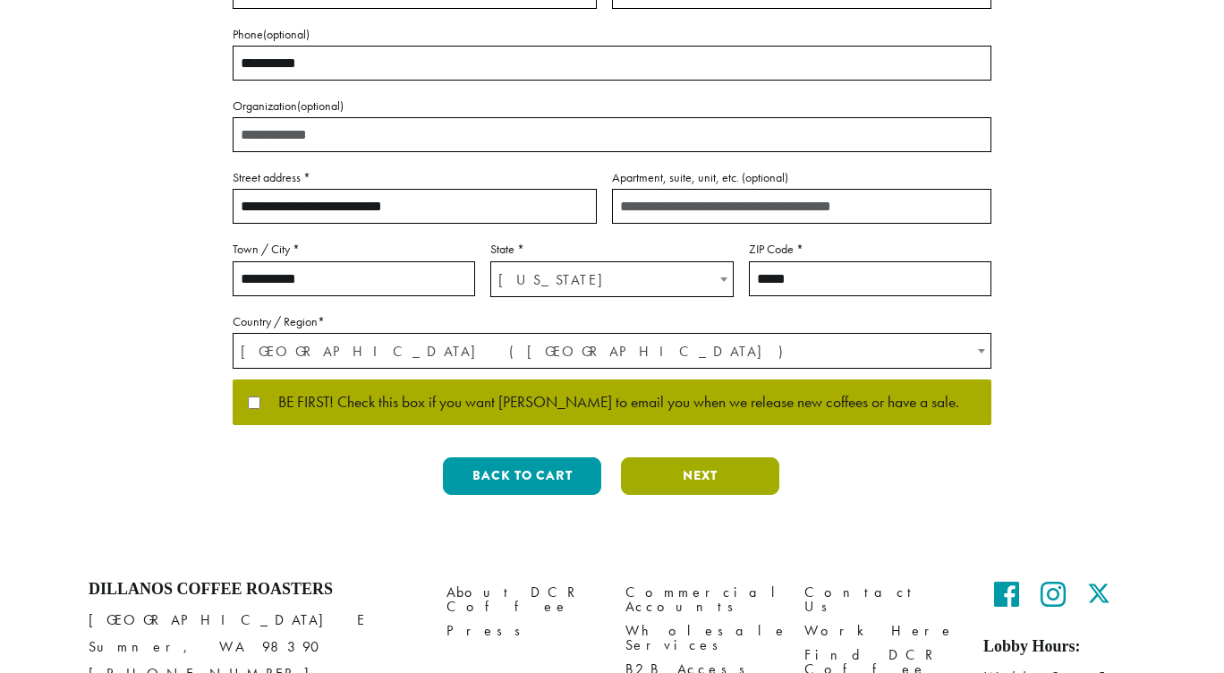
click at [672, 466] on button "Next" at bounding box center [700, 476] width 158 height 38
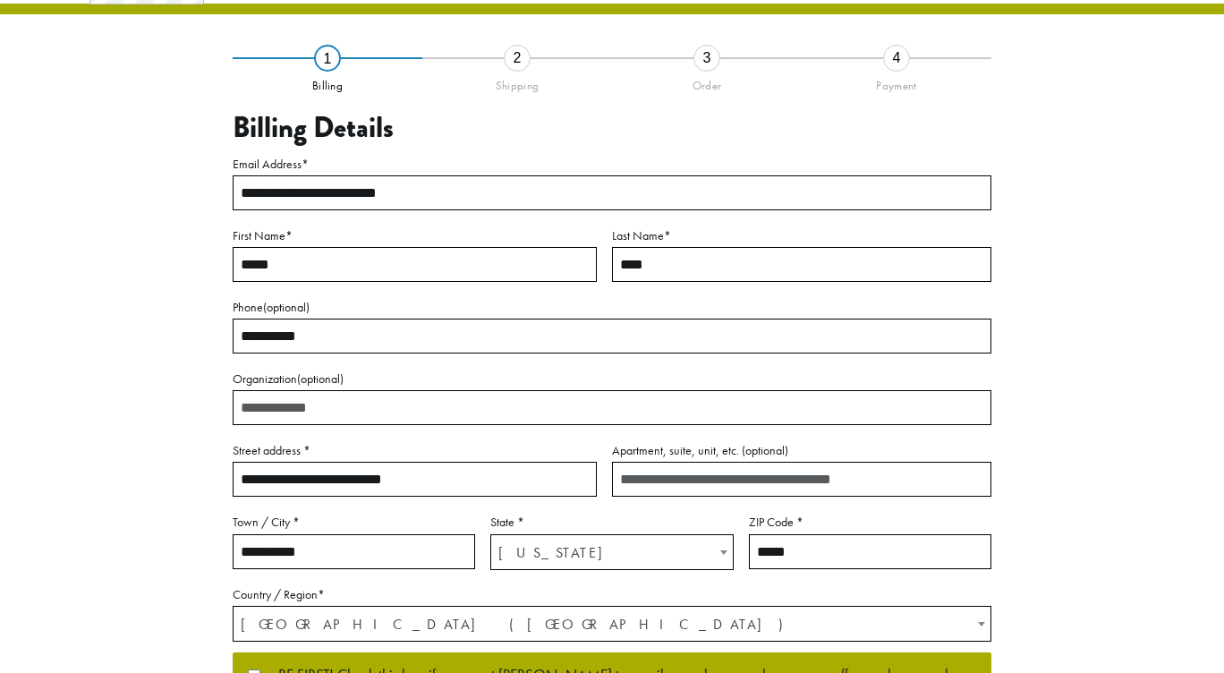
scroll to position [82, 0]
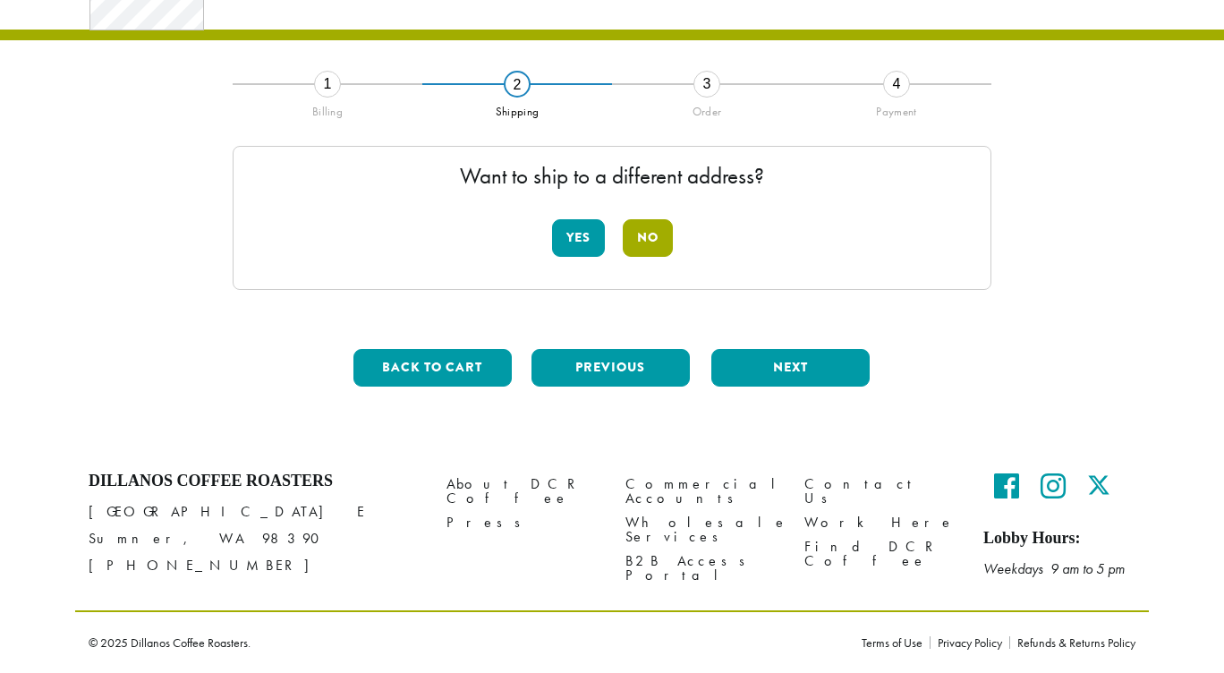
click at [650, 243] on button "No" at bounding box center [648, 238] width 50 height 38
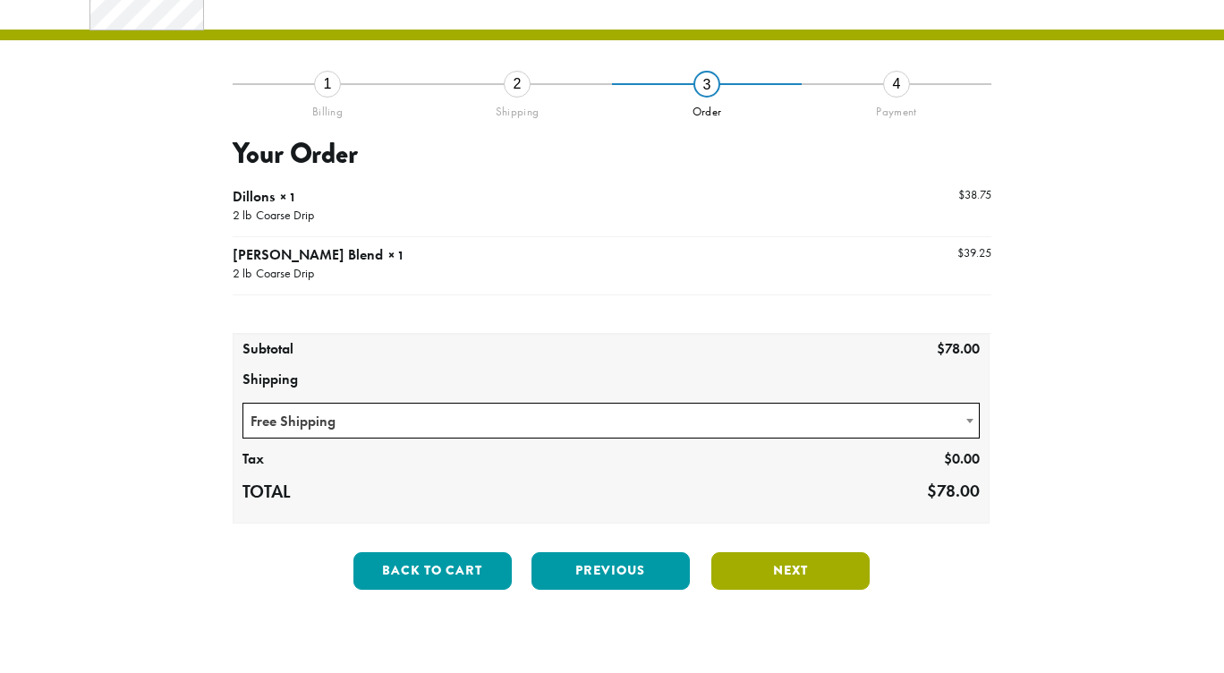
click at [760, 556] on button "Next" at bounding box center [790, 571] width 158 height 38
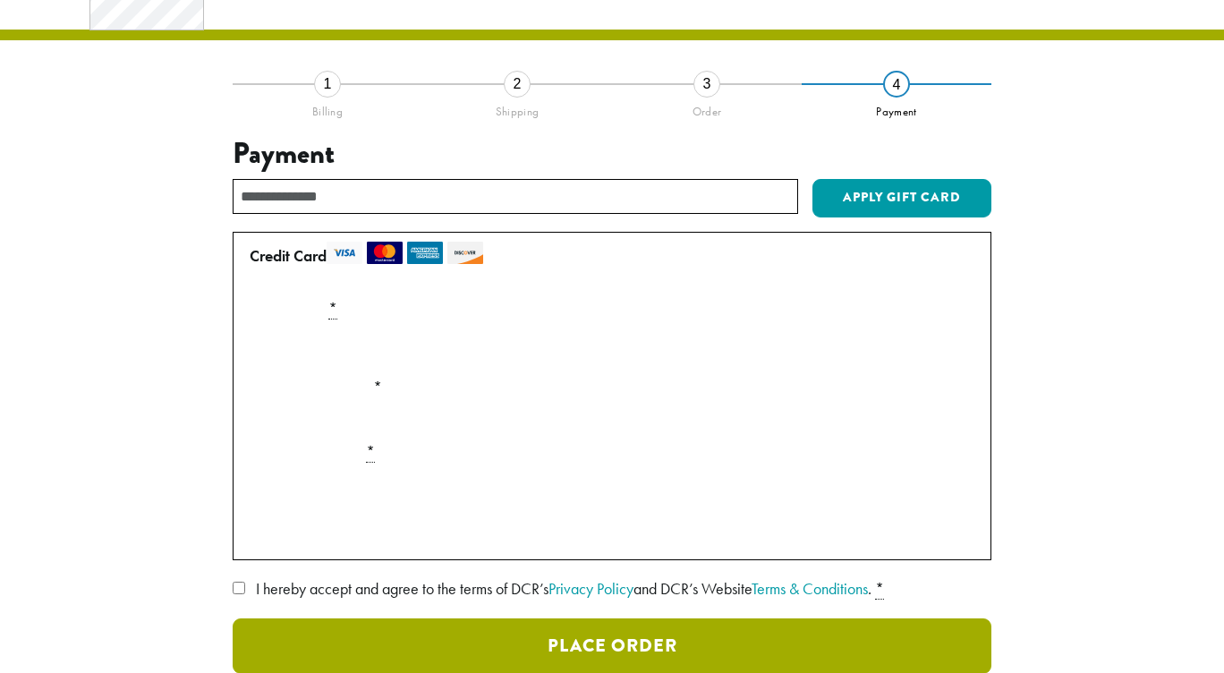
click at [518, 632] on button "Place Order" at bounding box center [612, 645] width 759 height 55
